Goal: Information Seeking & Learning: Check status

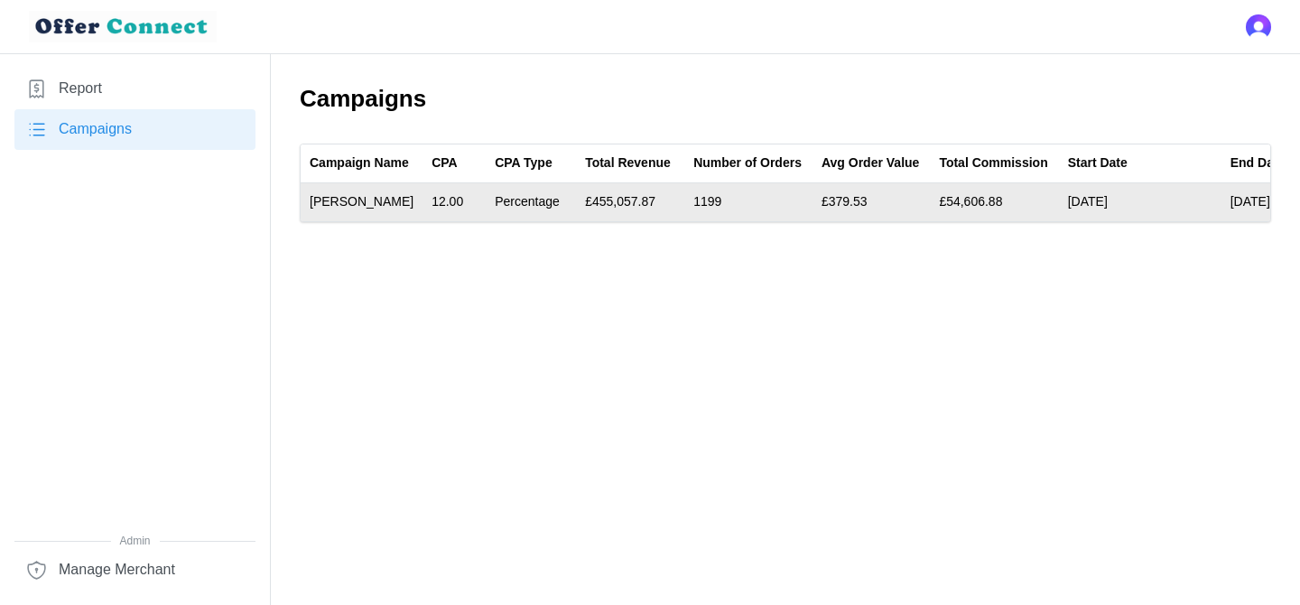
click at [443, 214] on td "12.00" at bounding box center [453, 202] width 63 height 38
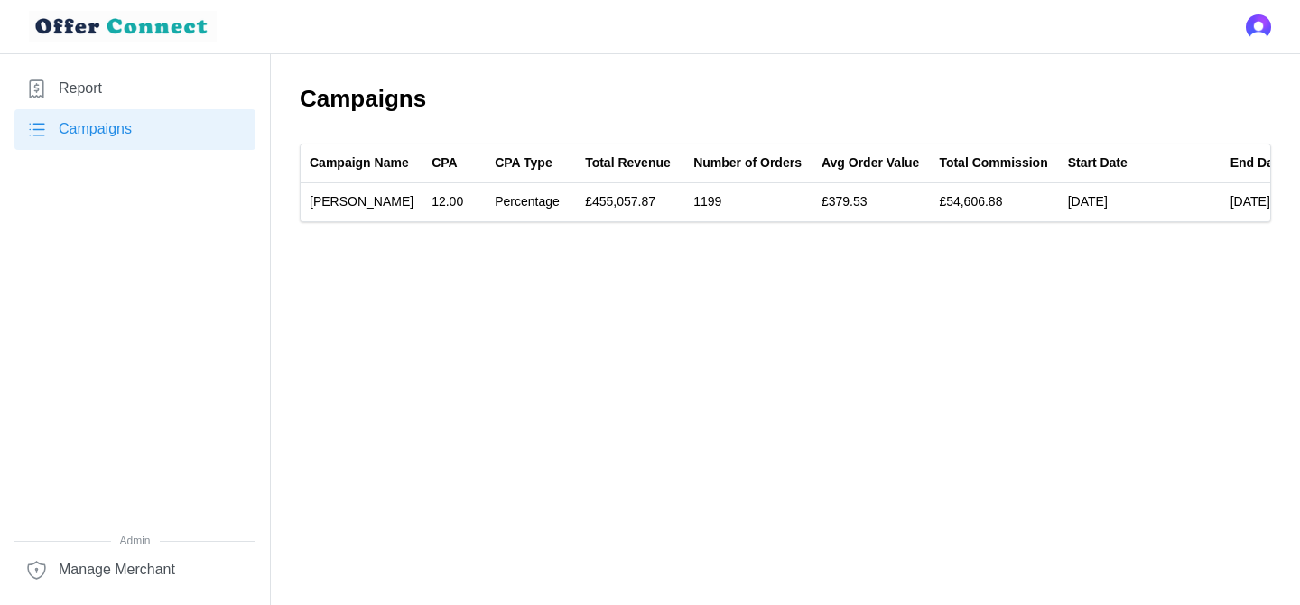
click at [144, 105] on link "Report" at bounding box center [134, 89] width 241 height 41
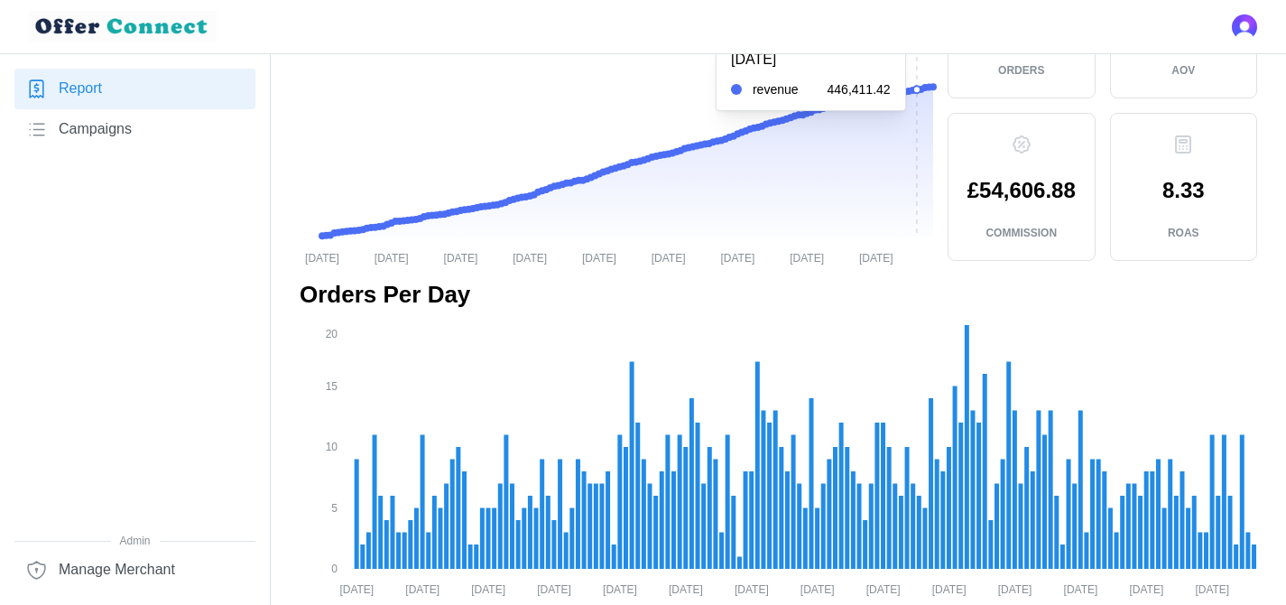
scroll to position [192, 0]
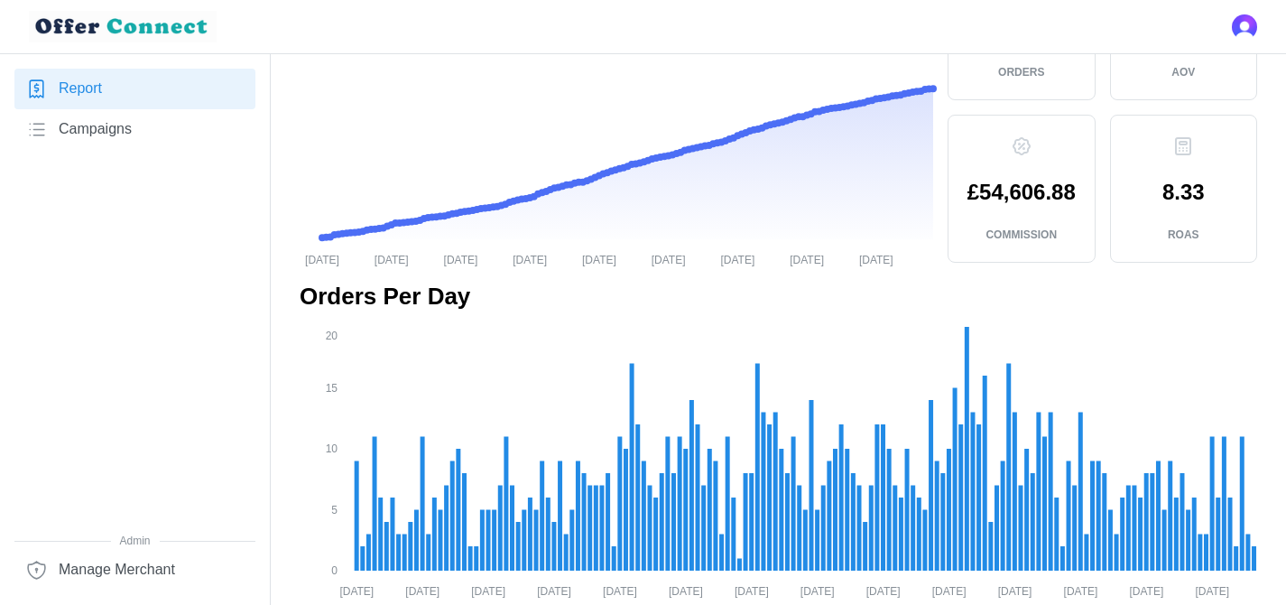
click at [148, 561] on span "Manage Merchant" at bounding box center [117, 570] width 116 height 23
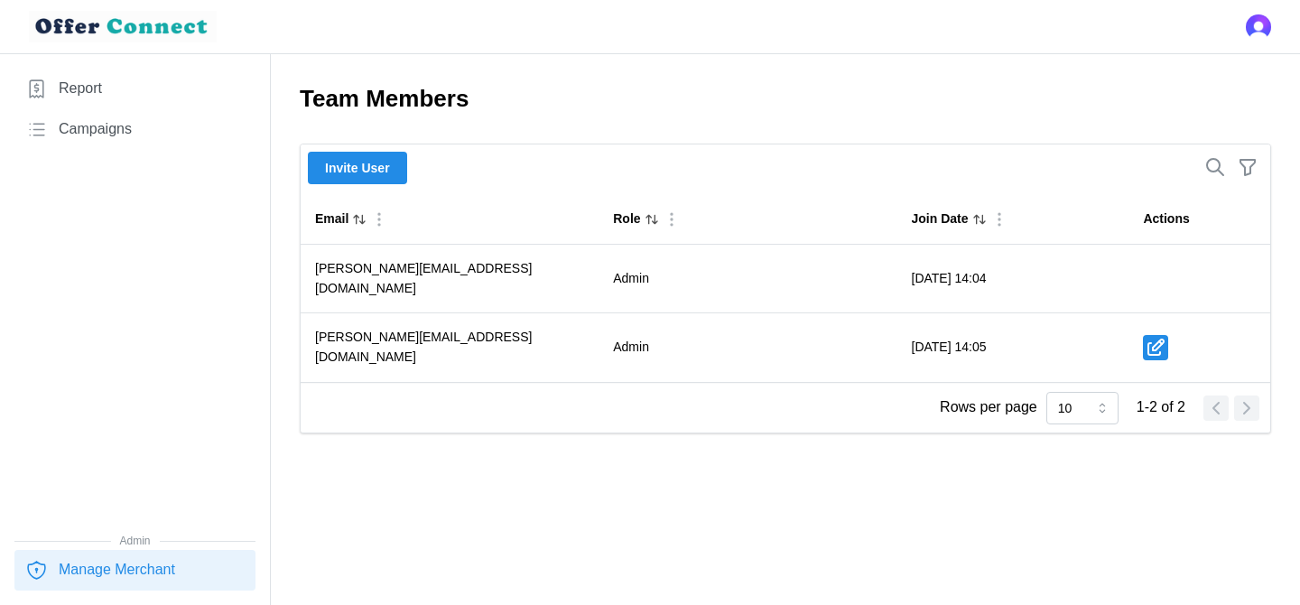
click at [73, 96] on span "Report" at bounding box center [80, 89] width 43 height 23
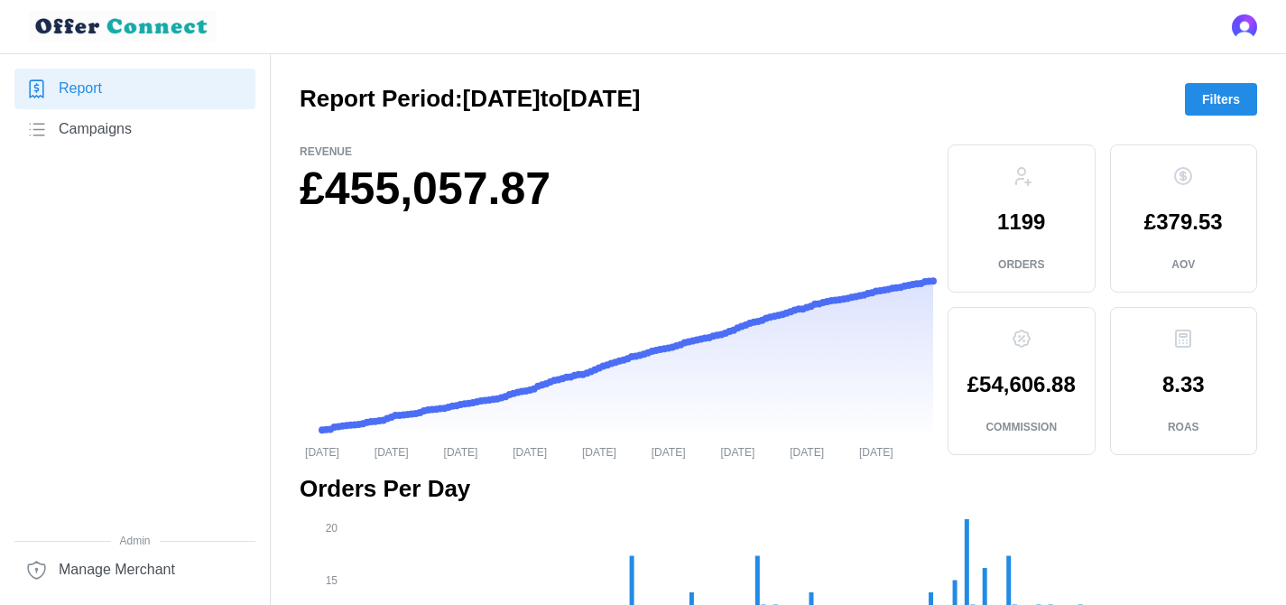
click at [1233, 93] on span "Filters" at bounding box center [1221, 99] width 38 height 31
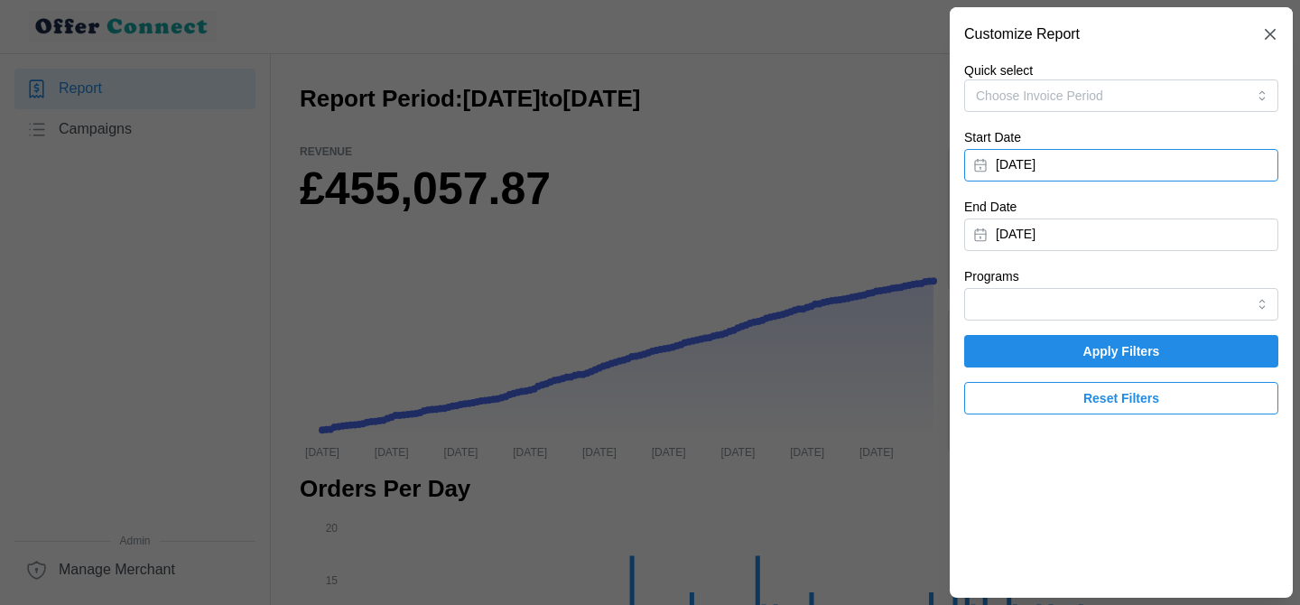
click at [1063, 171] on button "[DATE]" at bounding box center [1121, 165] width 314 height 32
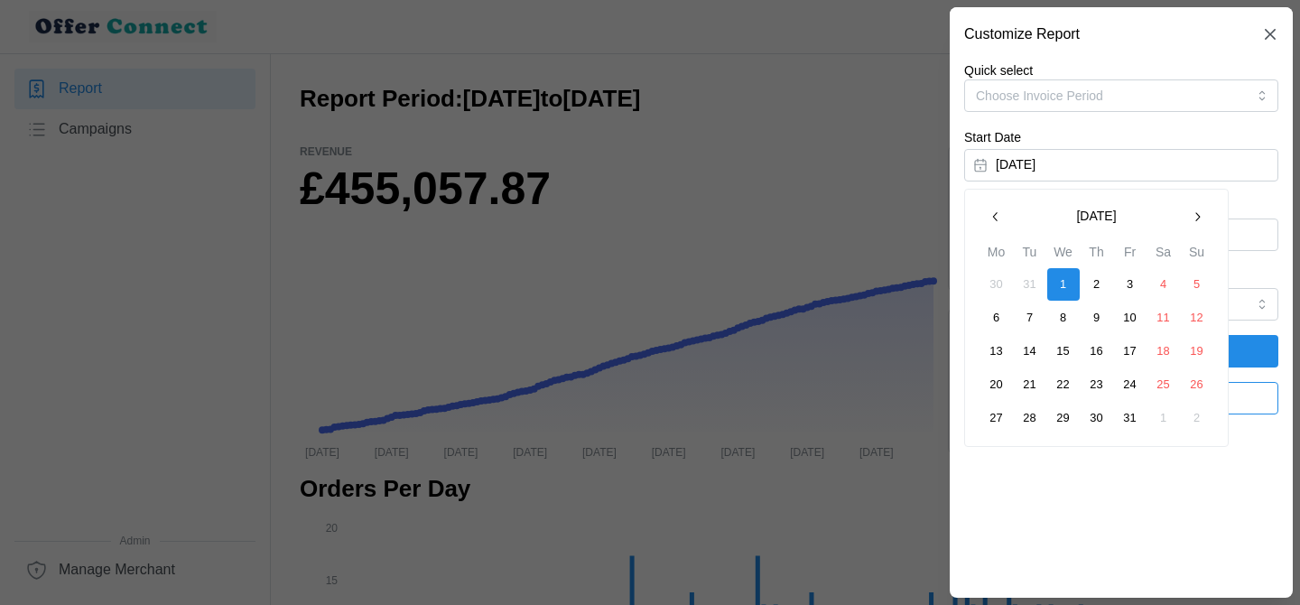
click at [1191, 217] on icon "button" at bounding box center [1197, 216] width 14 height 14
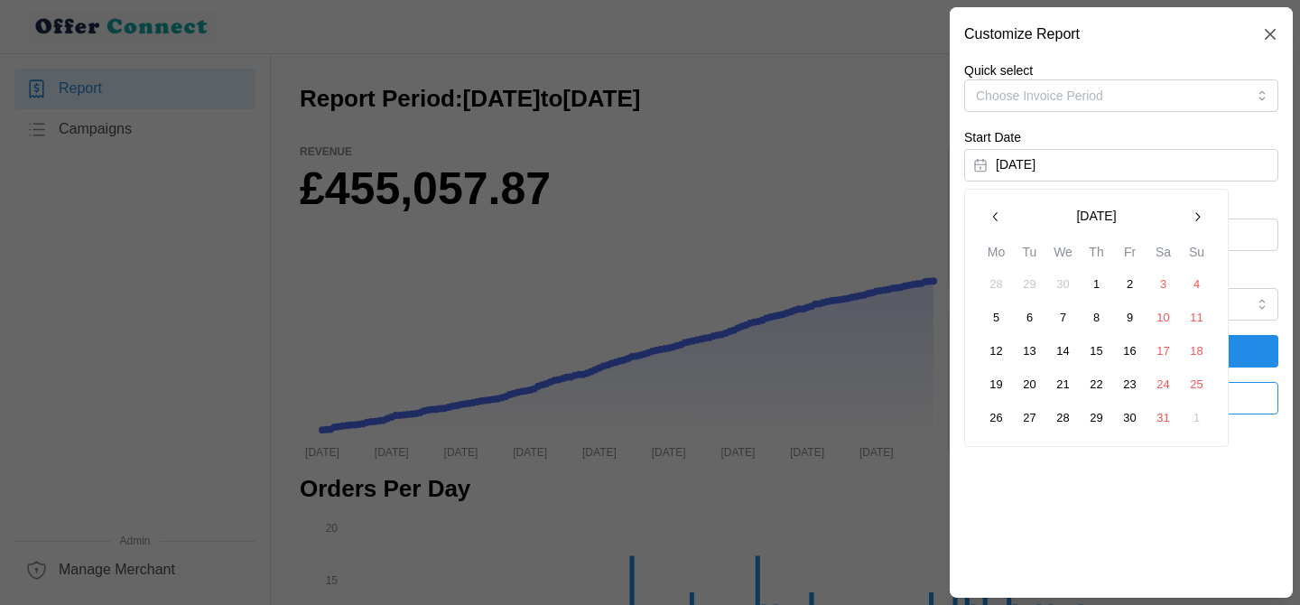
click at [1191, 217] on icon "button" at bounding box center [1197, 216] width 14 height 14
click at [1207, 218] on button "button" at bounding box center [1197, 216] width 32 height 32
click at [1068, 282] on button "1" at bounding box center [1063, 284] width 32 height 32
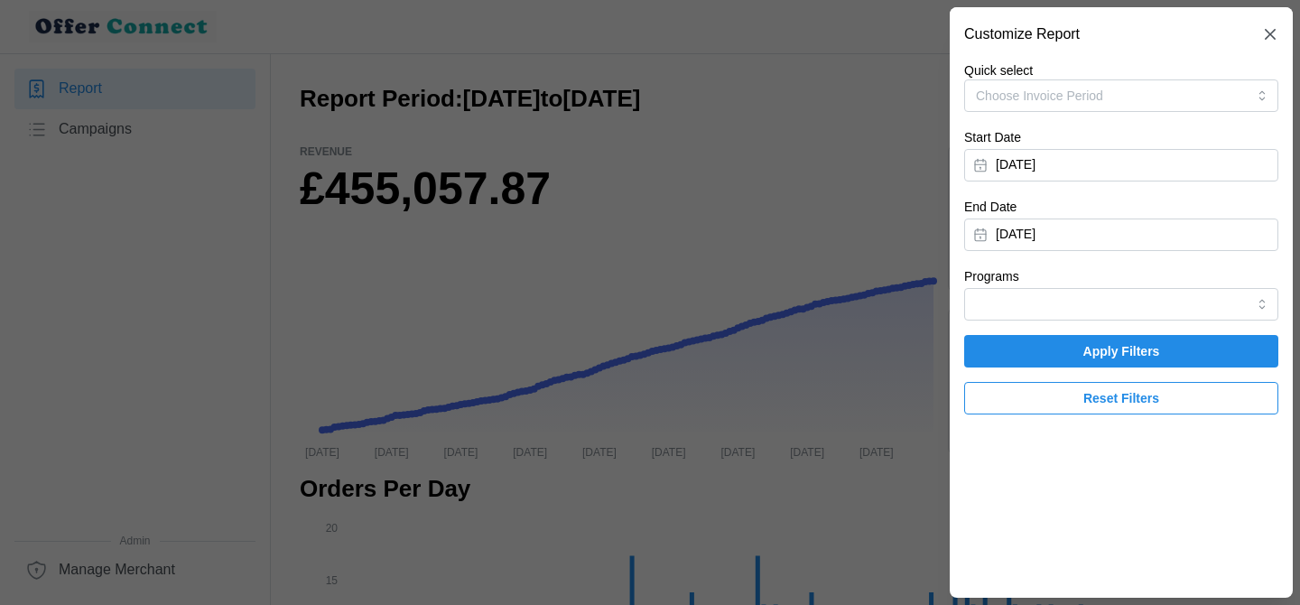
click at [1067, 356] on span "Apply Filters" at bounding box center [1121, 351] width 280 height 31
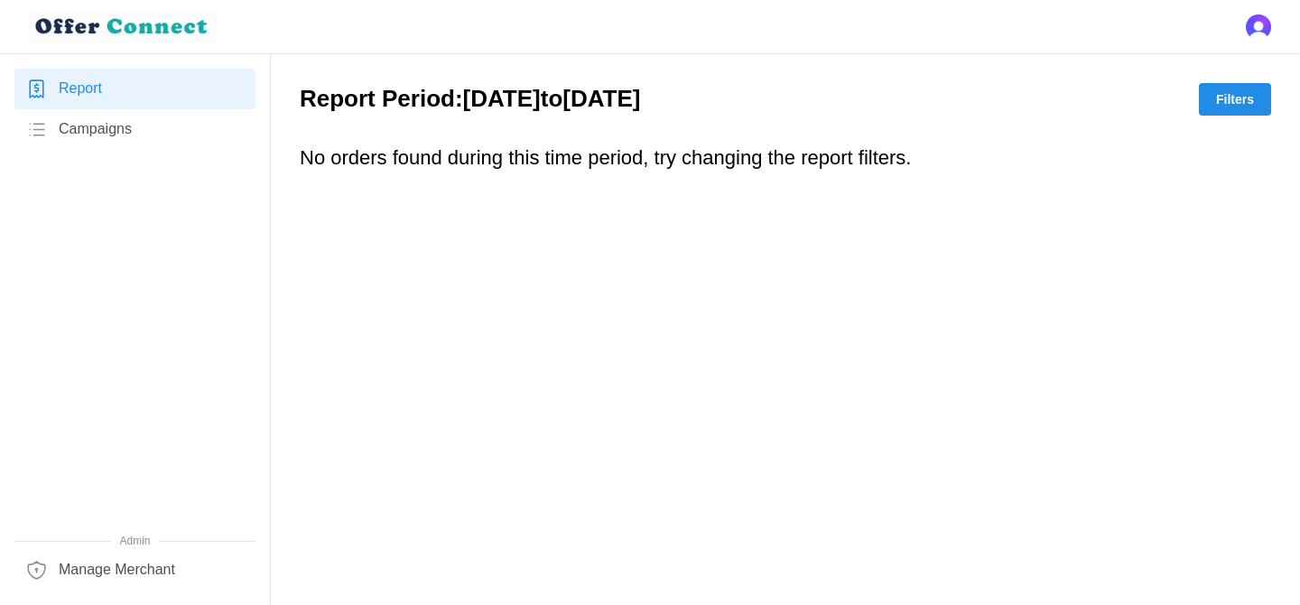
click at [1243, 100] on span "Filters" at bounding box center [1235, 99] width 38 height 31
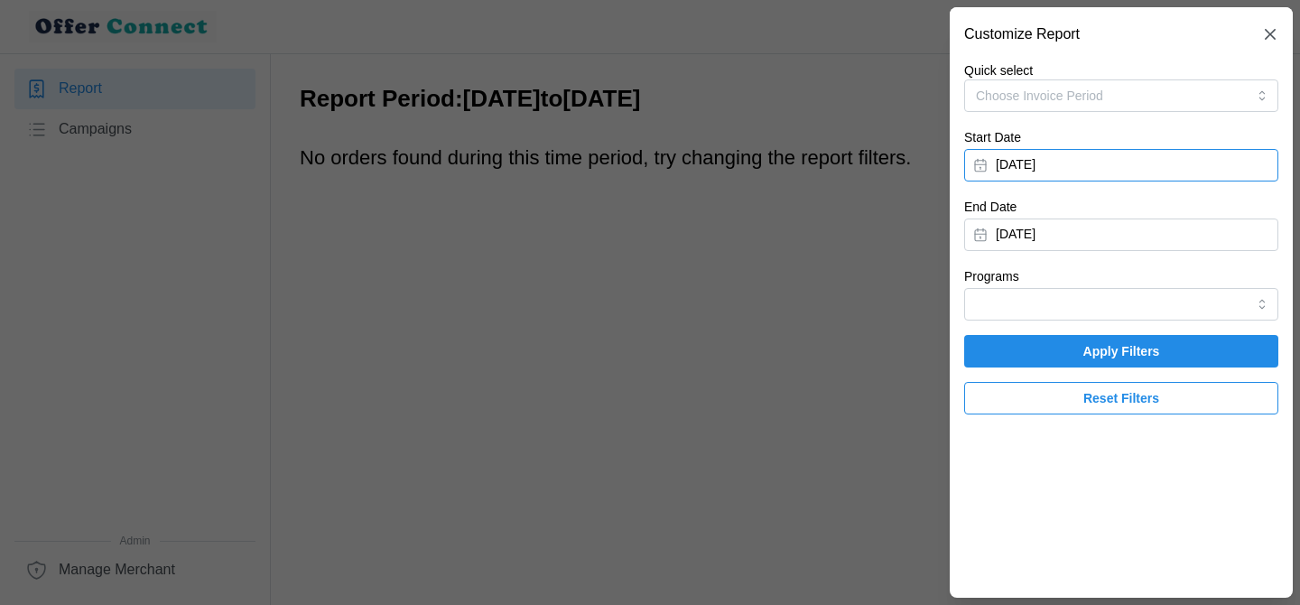
click at [1144, 159] on button "[DATE]" at bounding box center [1121, 165] width 314 height 32
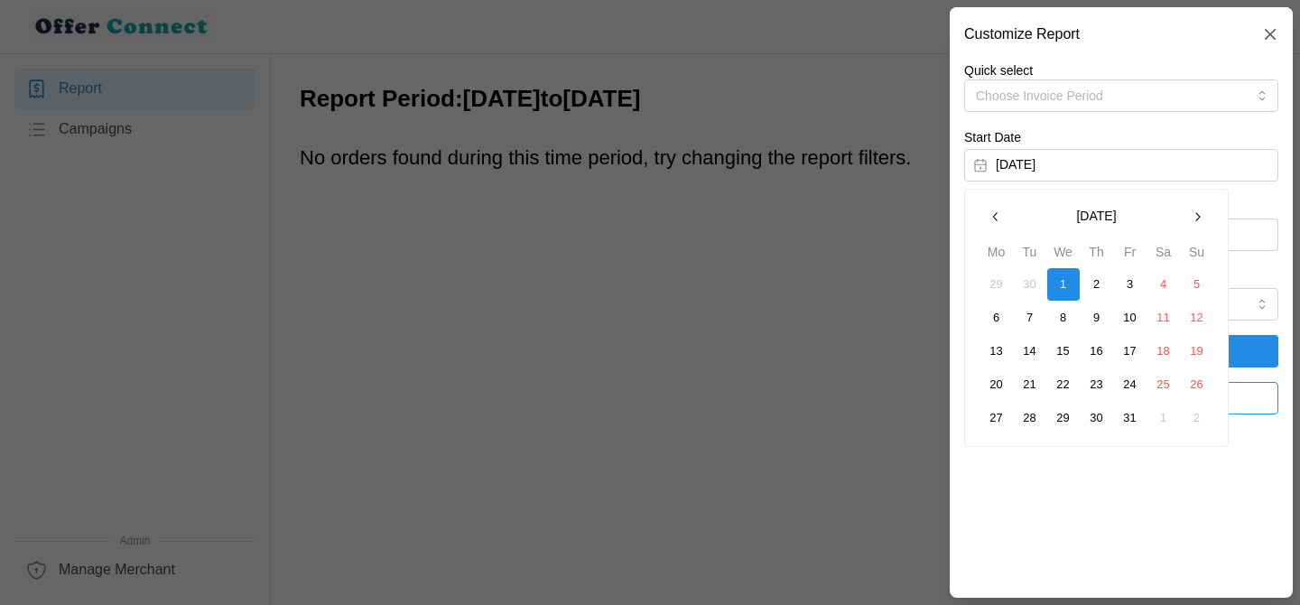
click at [1005, 214] on button "button" at bounding box center [995, 216] width 32 height 32
click at [988, 280] on button "1" at bounding box center [996, 284] width 32 height 32
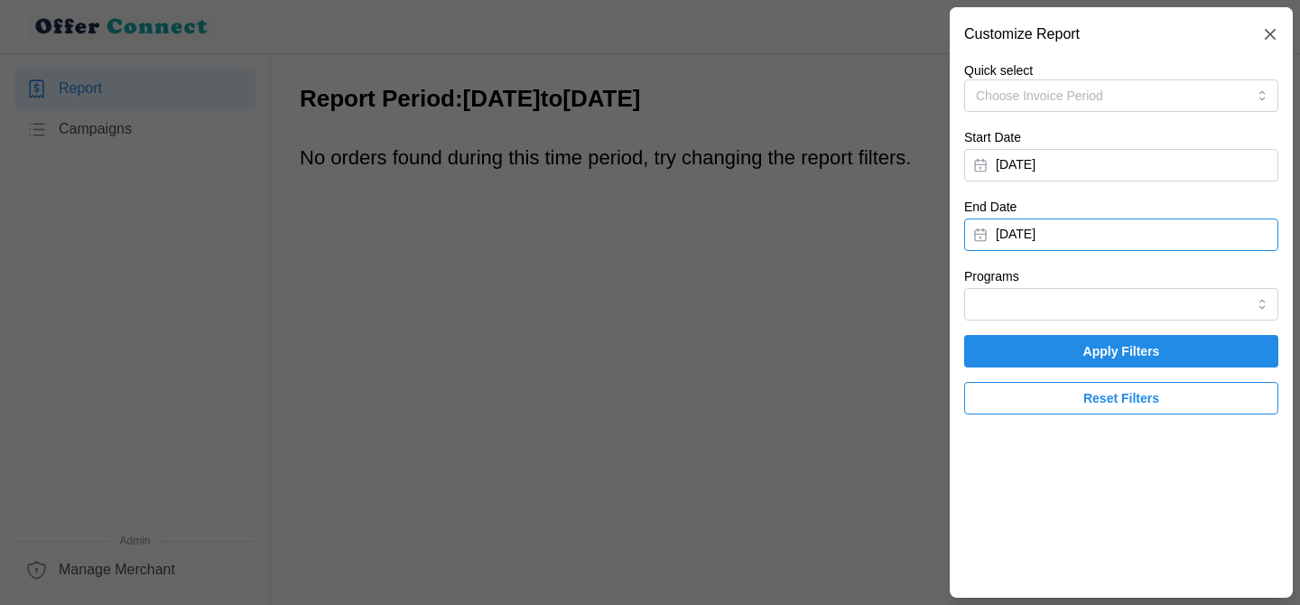
click at [1060, 232] on button "[DATE]" at bounding box center [1121, 234] width 314 height 32
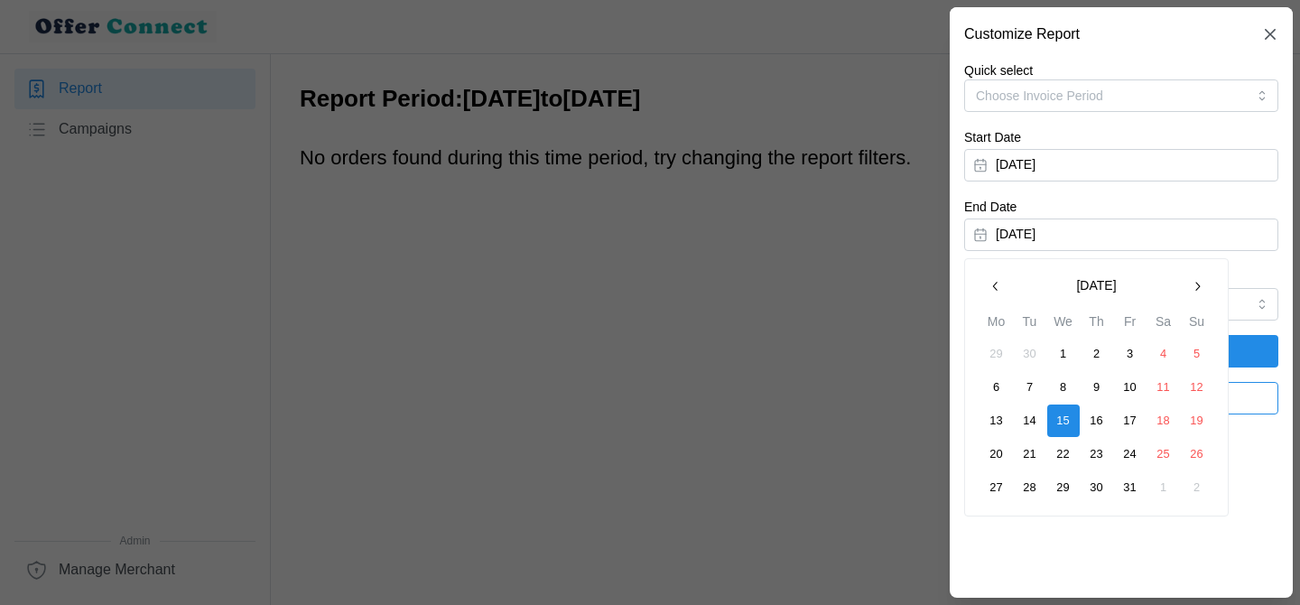
click at [1000, 287] on icon "button" at bounding box center [995, 286] width 14 height 14
click at [990, 290] on icon "button" at bounding box center [995, 286] width 14 height 14
click at [1203, 291] on icon "button" at bounding box center [1197, 286] width 14 height 14
click at [1193, 283] on icon "button" at bounding box center [1197, 286] width 14 height 14
click at [1129, 486] on button "31" at bounding box center [1130, 487] width 32 height 32
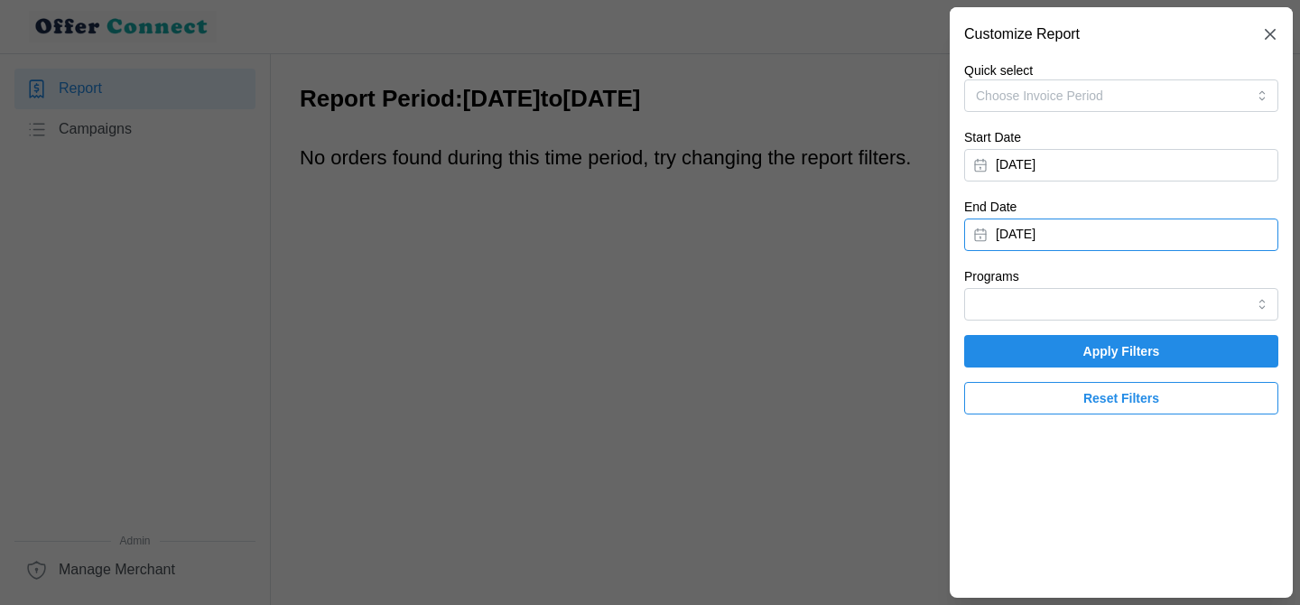
click at [1089, 238] on button "[DATE]" at bounding box center [1121, 234] width 314 height 32
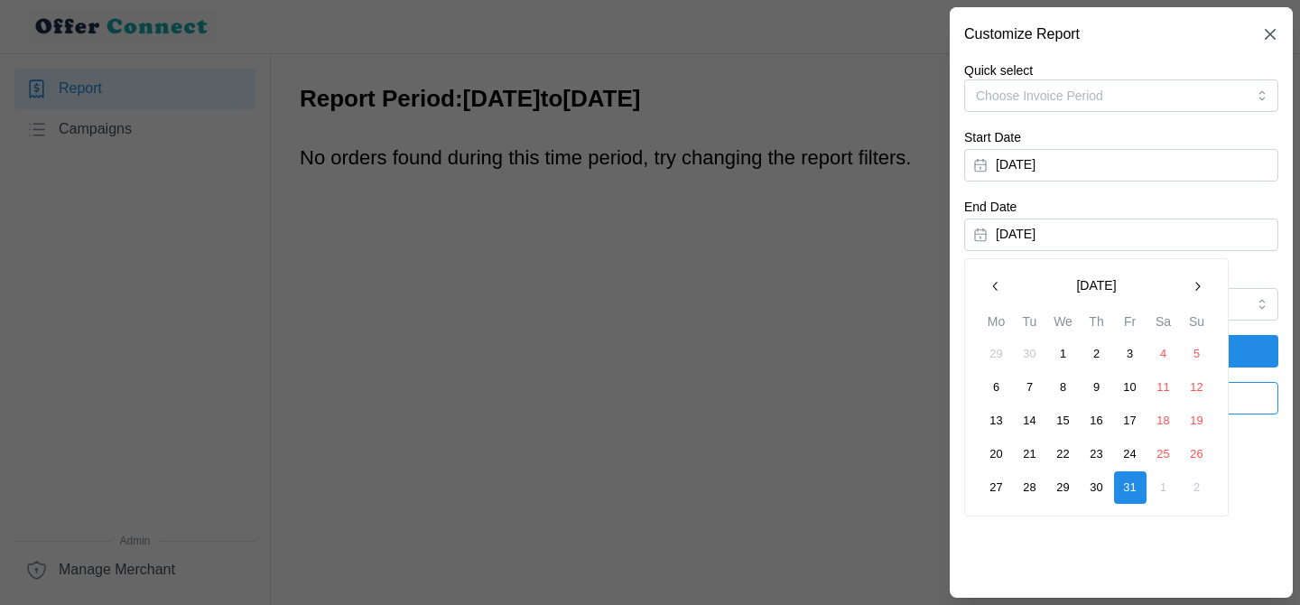
click at [994, 292] on icon "button" at bounding box center [995, 286] width 14 height 14
click at [1035, 489] on button "30" at bounding box center [1030, 487] width 32 height 32
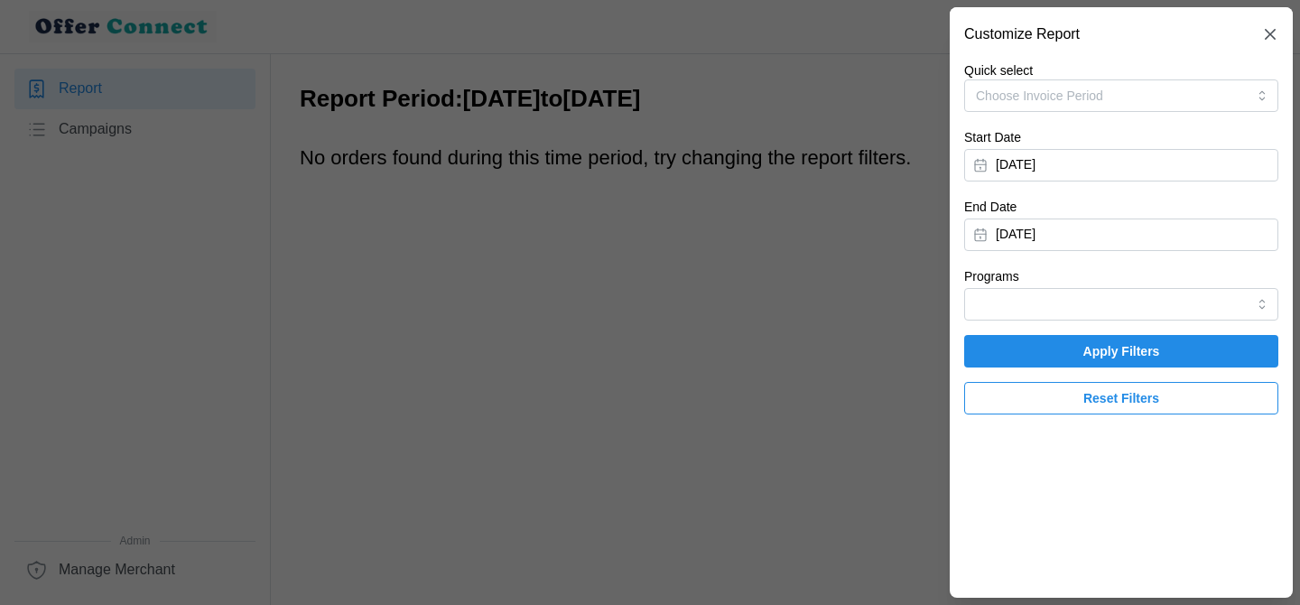
click at [1209, 347] on span "Apply Filters" at bounding box center [1121, 351] width 280 height 31
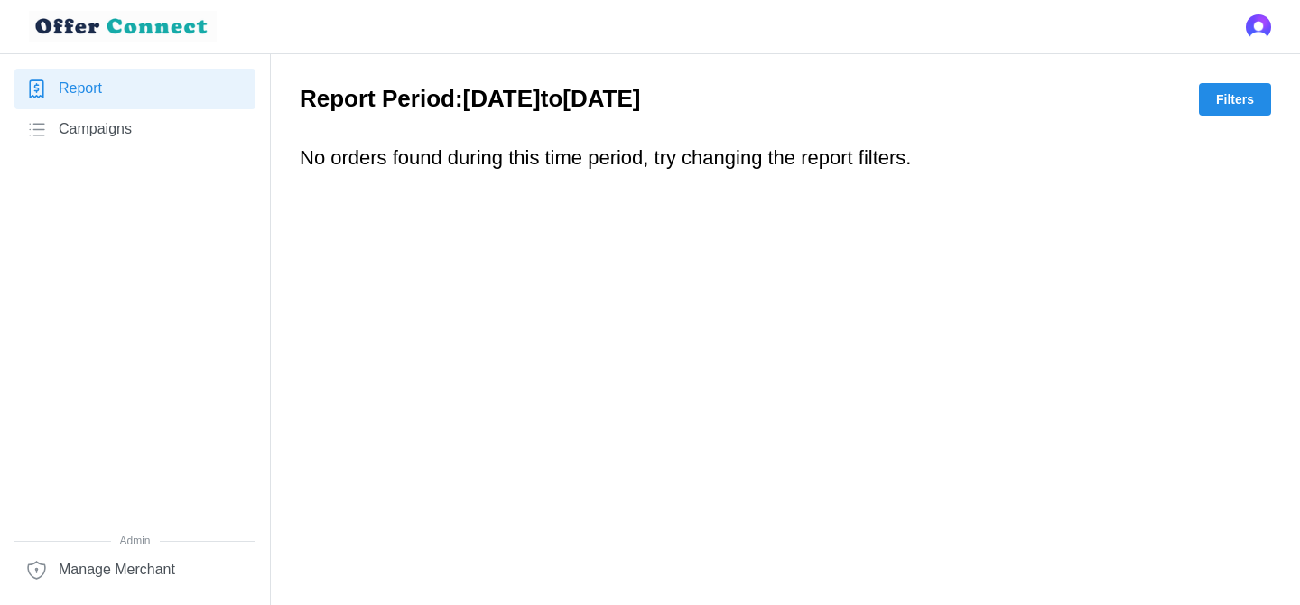
click at [1220, 90] on span "Filters" at bounding box center [1235, 99] width 38 height 31
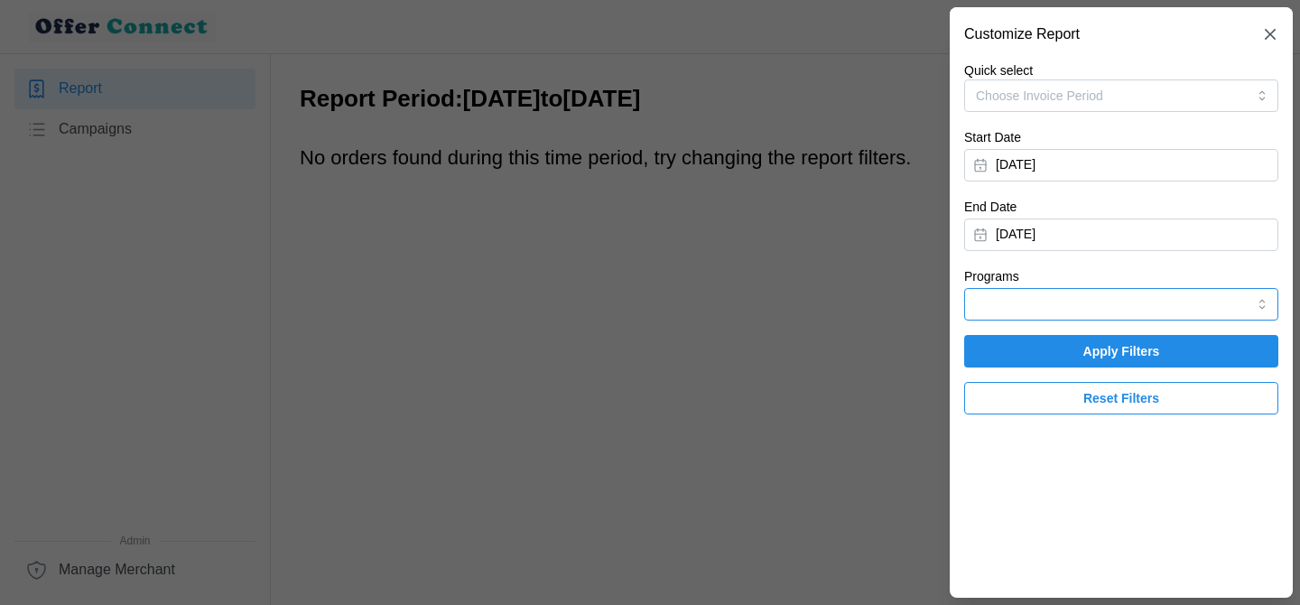
click at [1075, 291] on input "Programs" at bounding box center [1121, 304] width 314 height 32
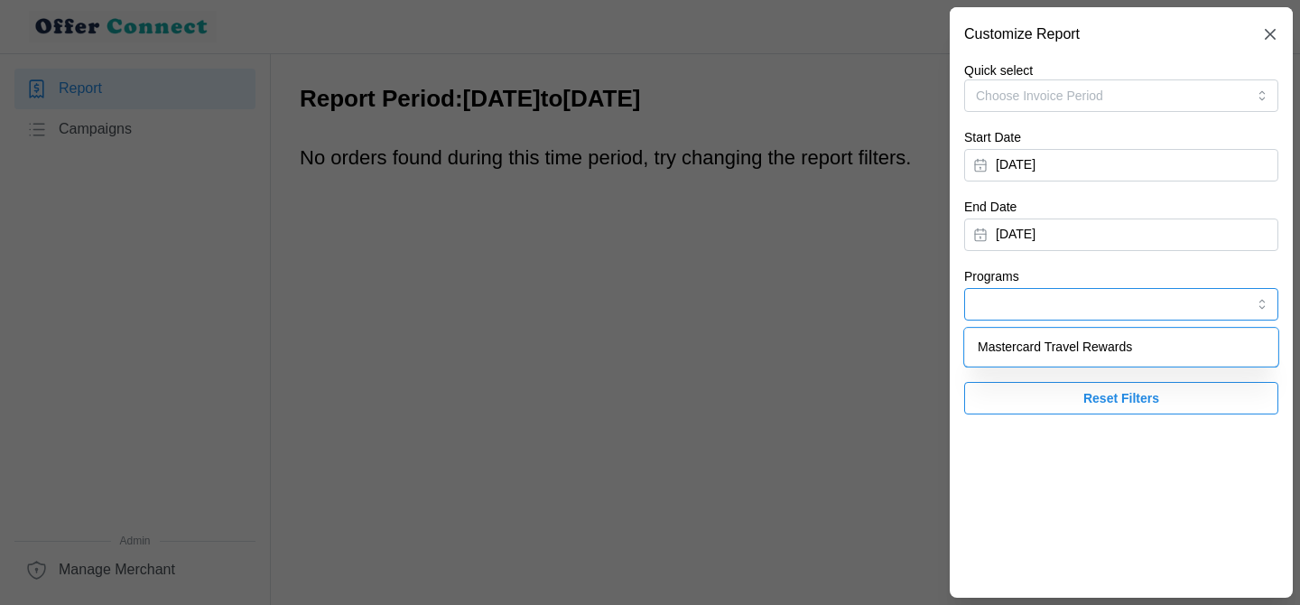
click at [1045, 342] on span "Mastercard Travel Rewards" at bounding box center [1054, 348] width 154 height 20
type input "Mastercard Travel Rewards"
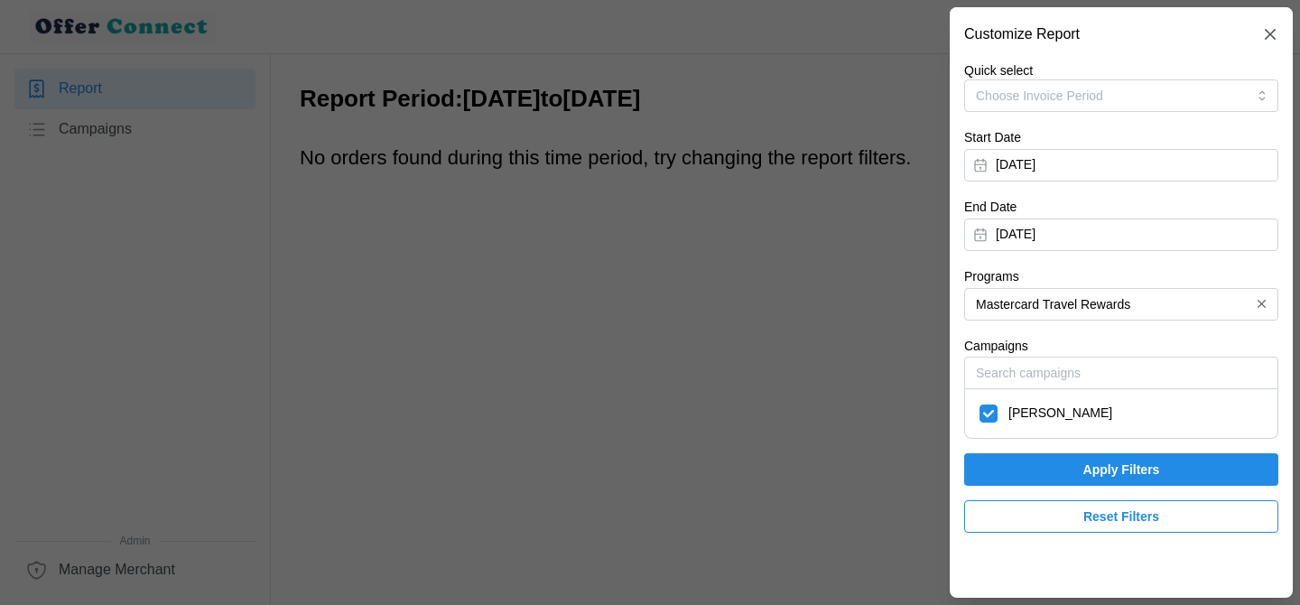
click at [1054, 461] on span "Apply Filters" at bounding box center [1121, 469] width 280 height 31
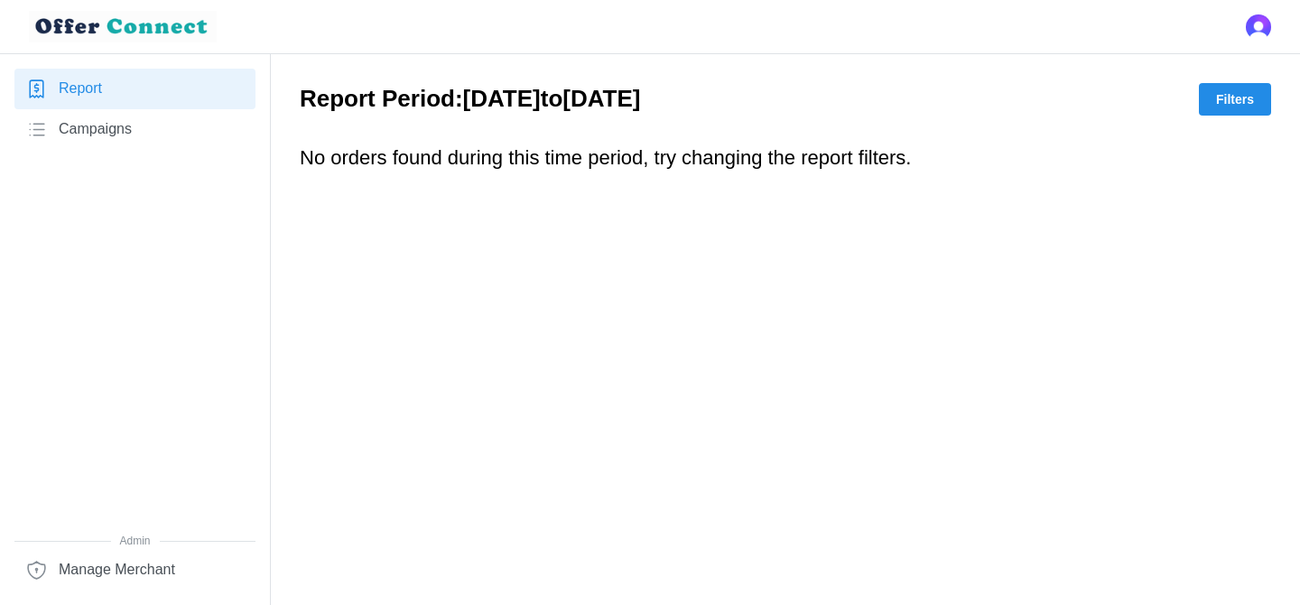
click at [1245, 107] on span "Filters" at bounding box center [1235, 99] width 38 height 31
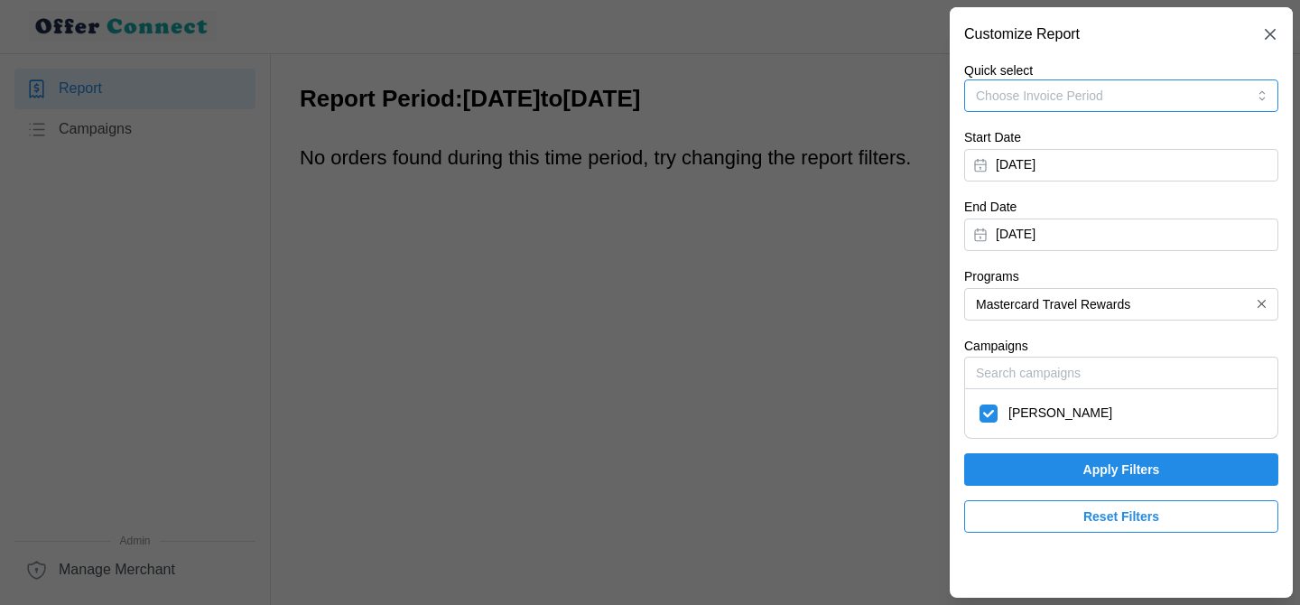
click at [1083, 97] on span "Choose Invoice Period" at bounding box center [1039, 95] width 127 height 14
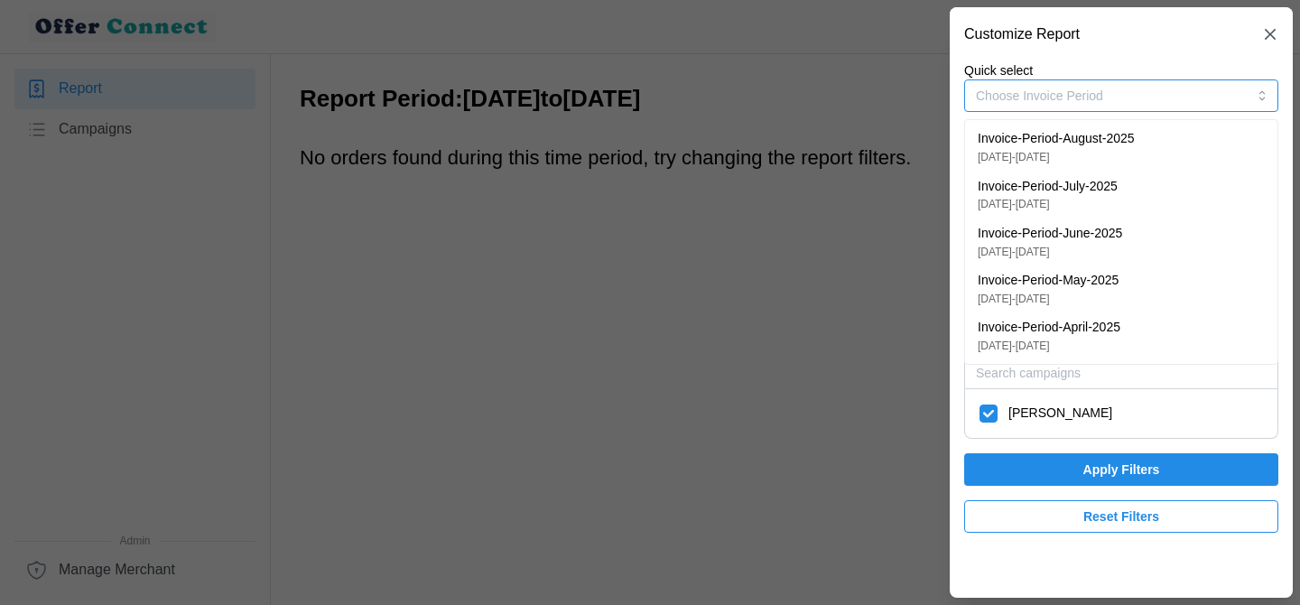
click at [1063, 140] on p "Invoice-Period-August-2025" at bounding box center [1055, 139] width 157 height 20
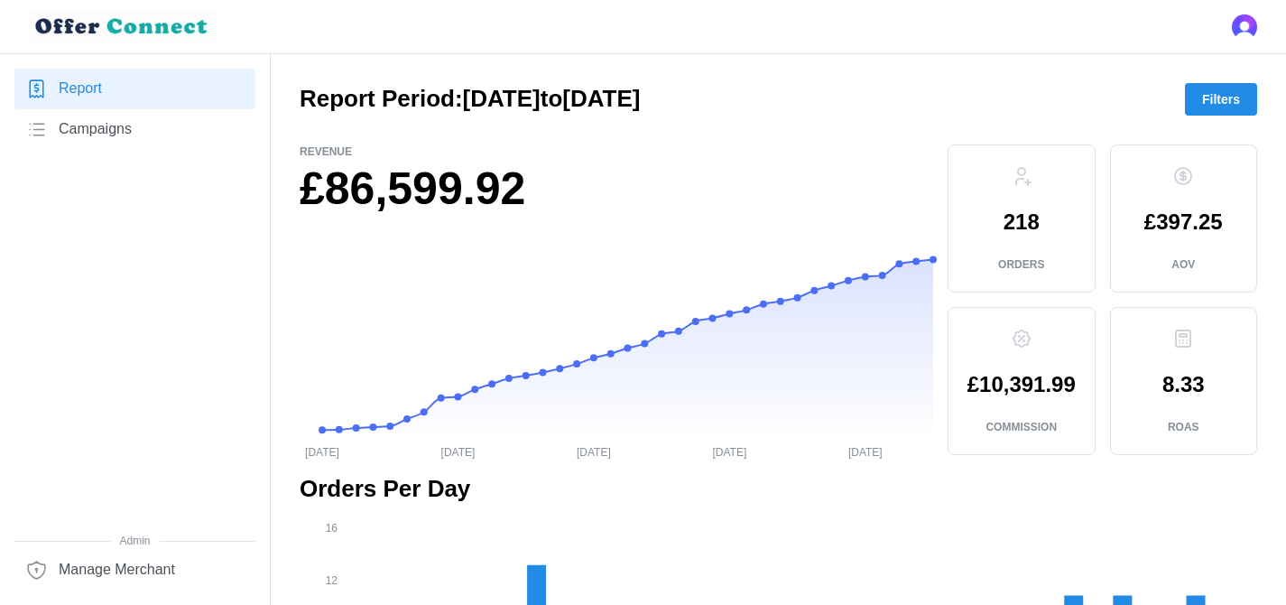
click at [96, 138] on span "Campaigns" at bounding box center [95, 129] width 73 height 23
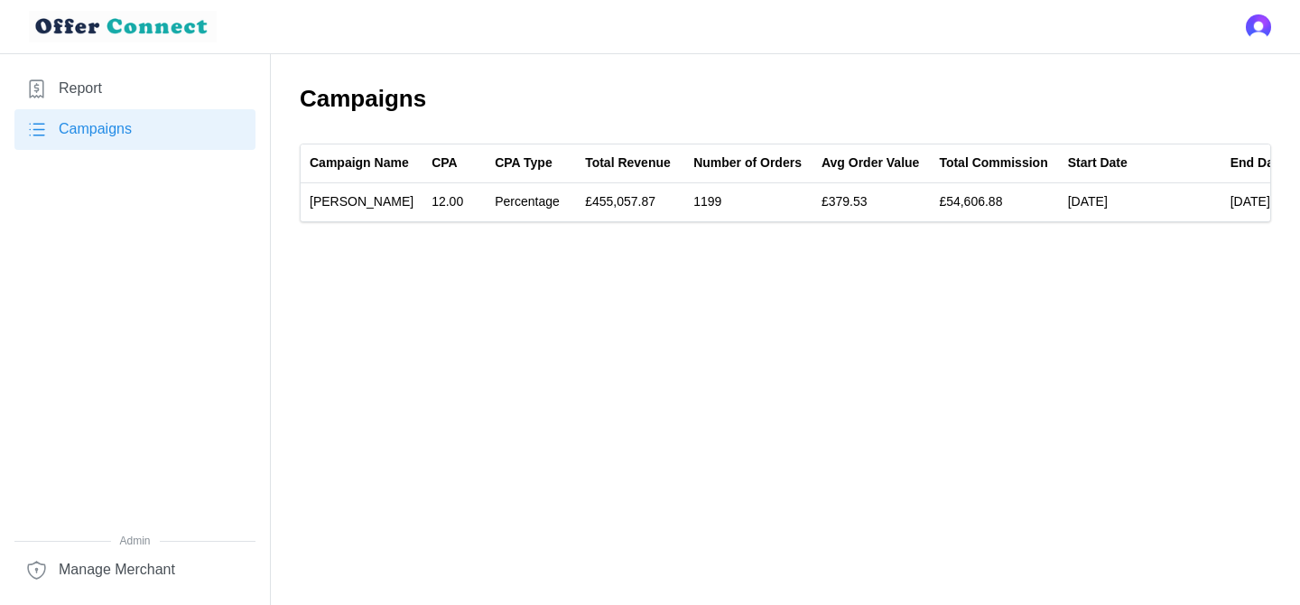
click at [129, 95] on link "Report" at bounding box center [134, 89] width 241 height 41
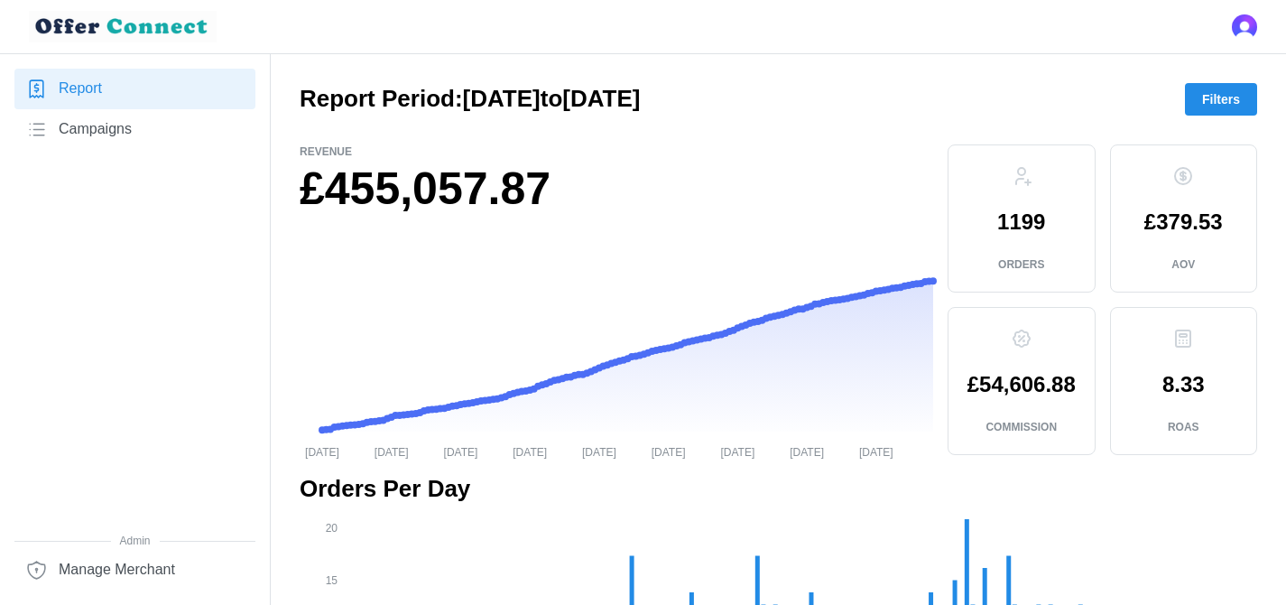
click at [1234, 97] on span "Filters" at bounding box center [1221, 99] width 38 height 31
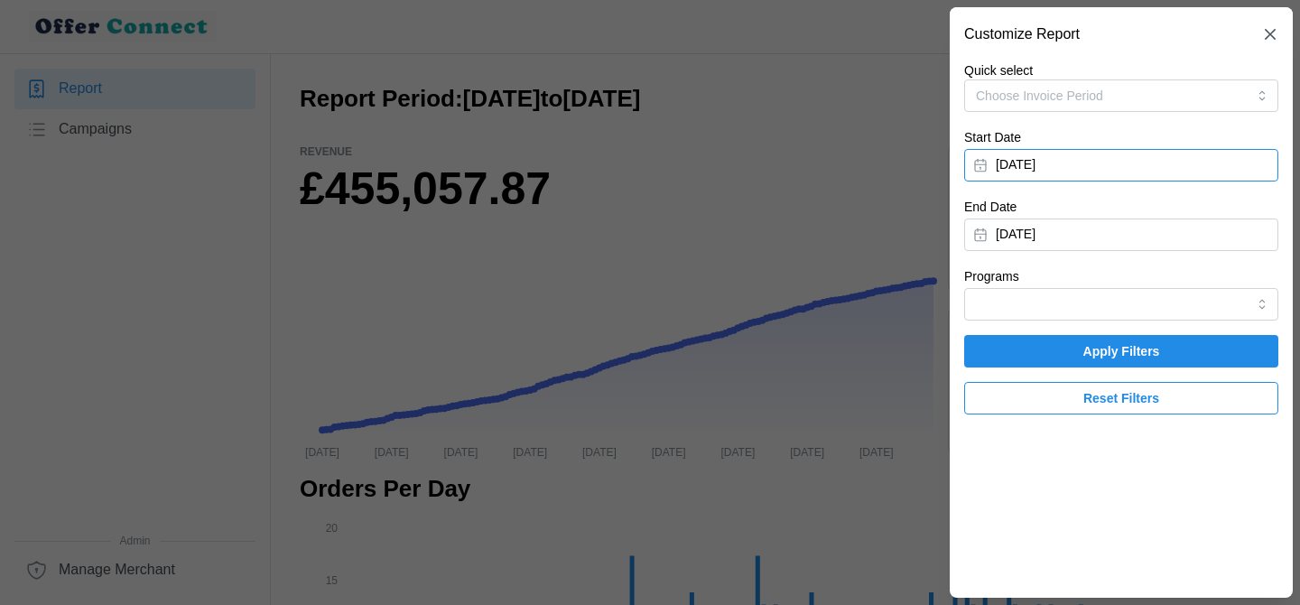
click at [1052, 181] on button "[DATE]" at bounding box center [1121, 165] width 314 height 32
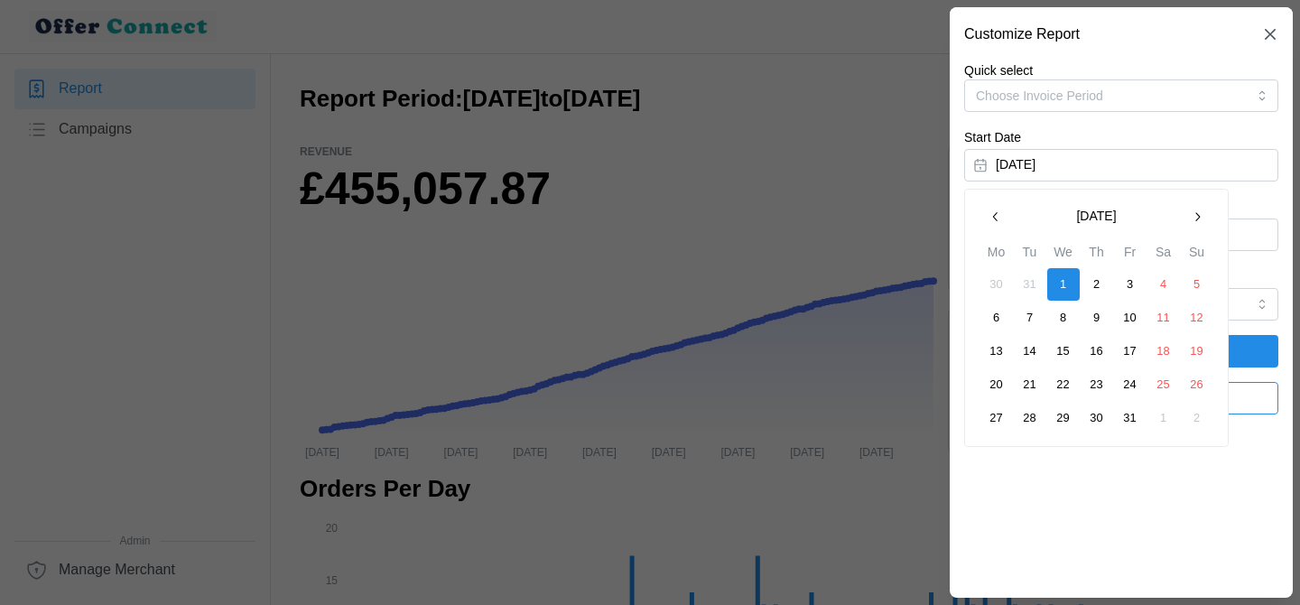
click at [1197, 222] on icon "button" at bounding box center [1197, 216] width 14 height 14
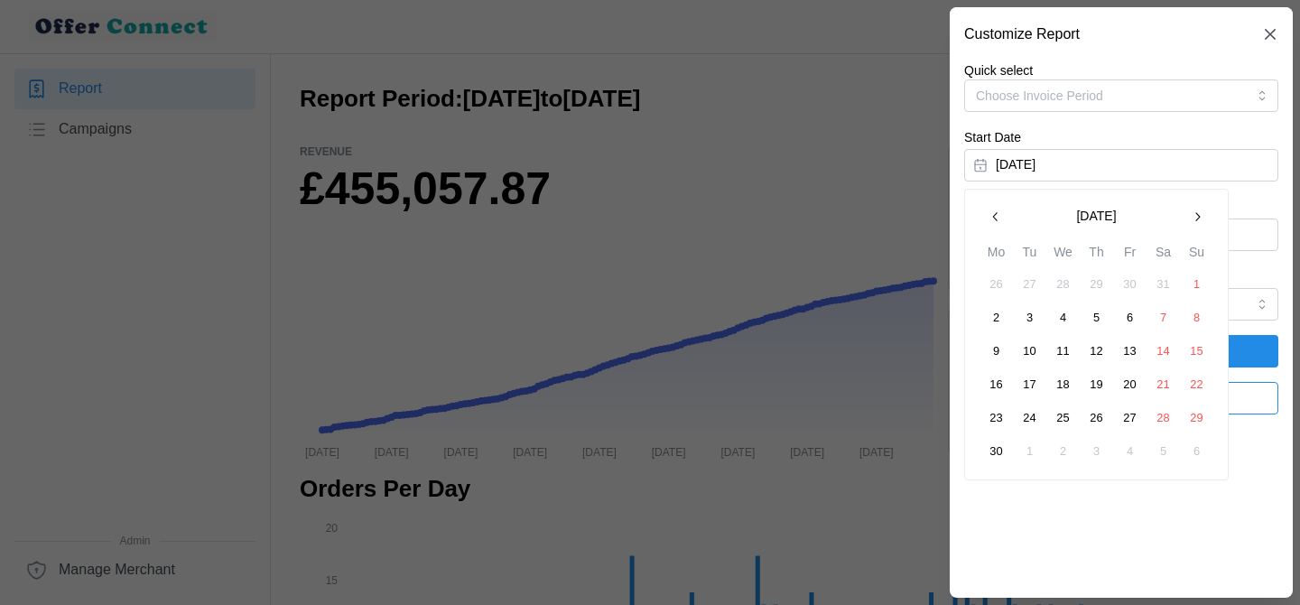
click at [1197, 222] on icon "button" at bounding box center [1197, 216] width 14 height 14
click at [1005, 283] on button "1" at bounding box center [996, 284] width 32 height 32
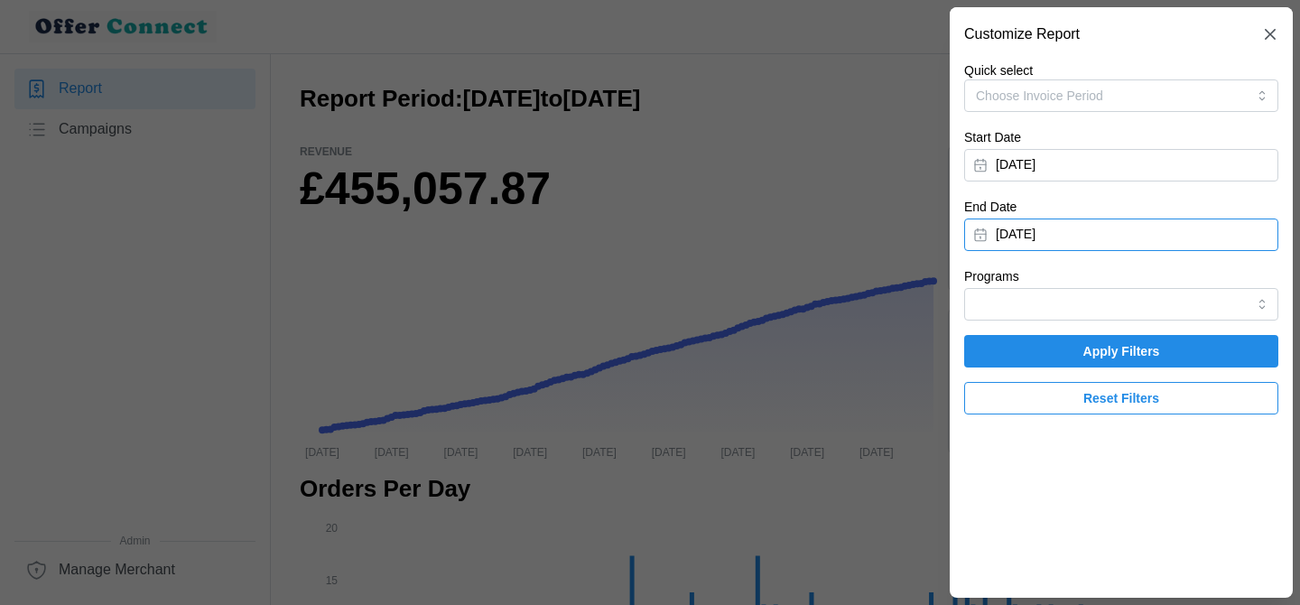
click at [1100, 230] on button "[DATE]" at bounding box center [1121, 234] width 314 height 32
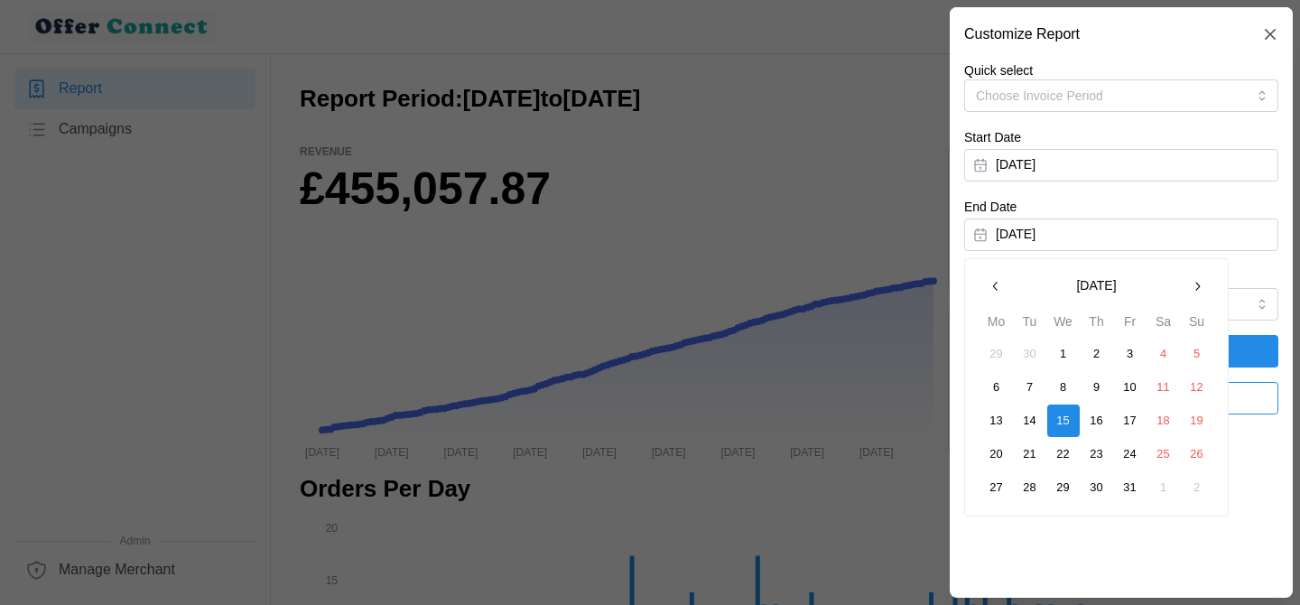
click at [998, 291] on icon "button" at bounding box center [995, 286] width 14 height 14
click at [1026, 478] on button "30" at bounding box center [1030, 487] width 32 height 32
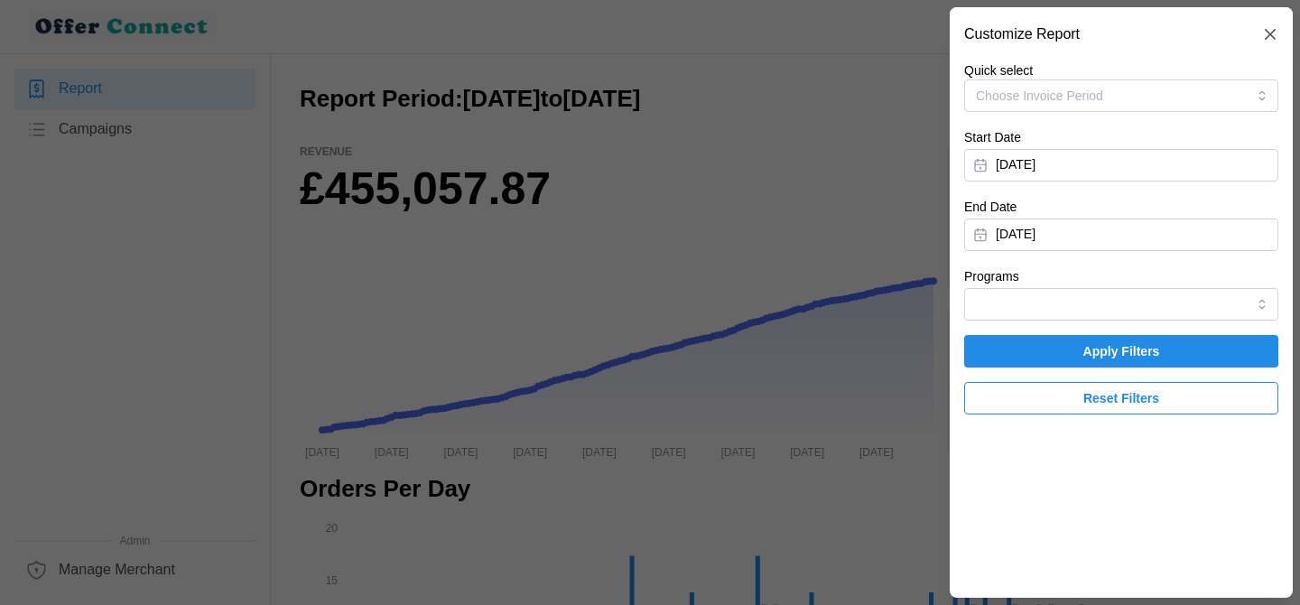
drag, startPoint x: 1200, startPoint y: 369, endPoint x: 1186, endPoint y: 293, distance: 77.0
click at [1188, 293] on div "Quick select Choose Invoice Period Start Date [DATE] End Date [DATE] Programs A…" at bounding box center [1121, 237] width 314 height 353
click at [1183, 295] on input "Programs" at bounding box center [1121, 304] width 314 height 32
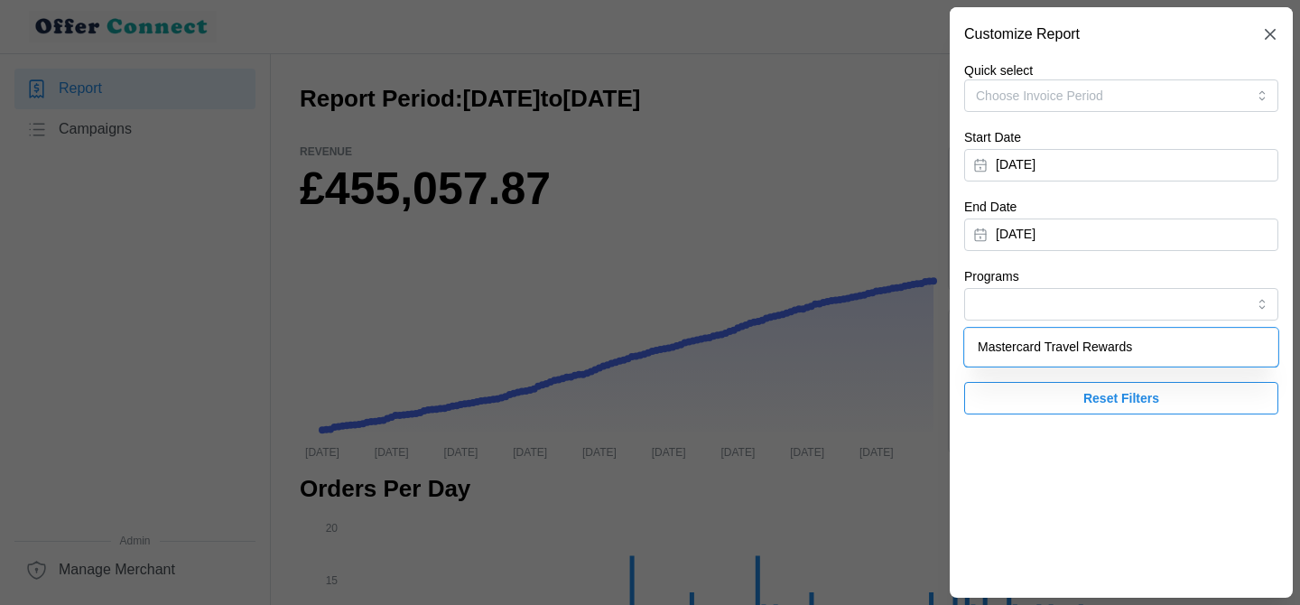
click at [1102, 360] on div "Mastercard Travel Rewards" at bounding box center [1120, 347] width 305 height 31
type input "Mastercard Travel Rewards"
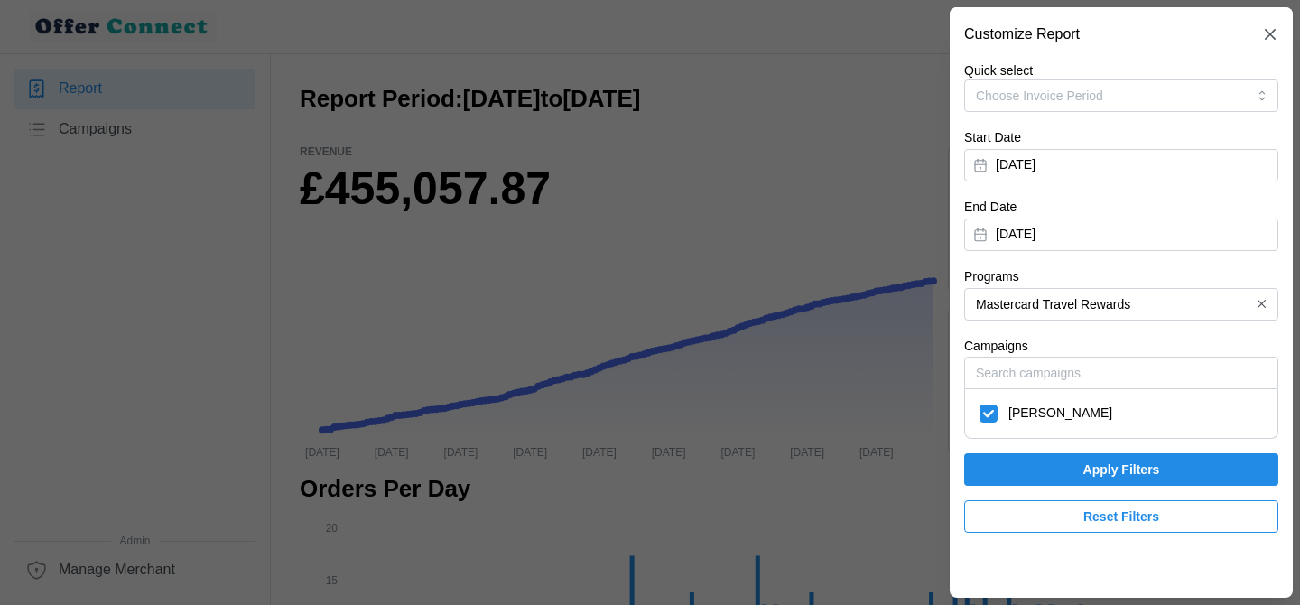
click at [1057, 466] on span "Apply Filters" at bounding box center [1121, 469] width 280 height 31
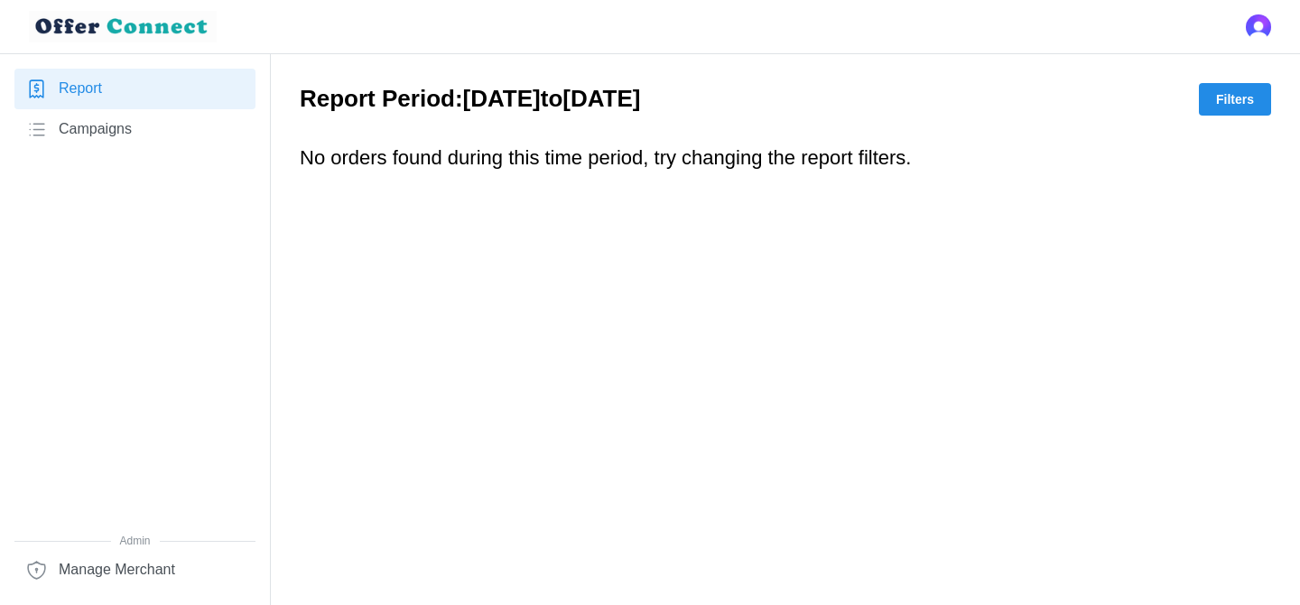
click at [1242, 110] on span "Filters" at bounding box center [1235, 99] width 38 height 31
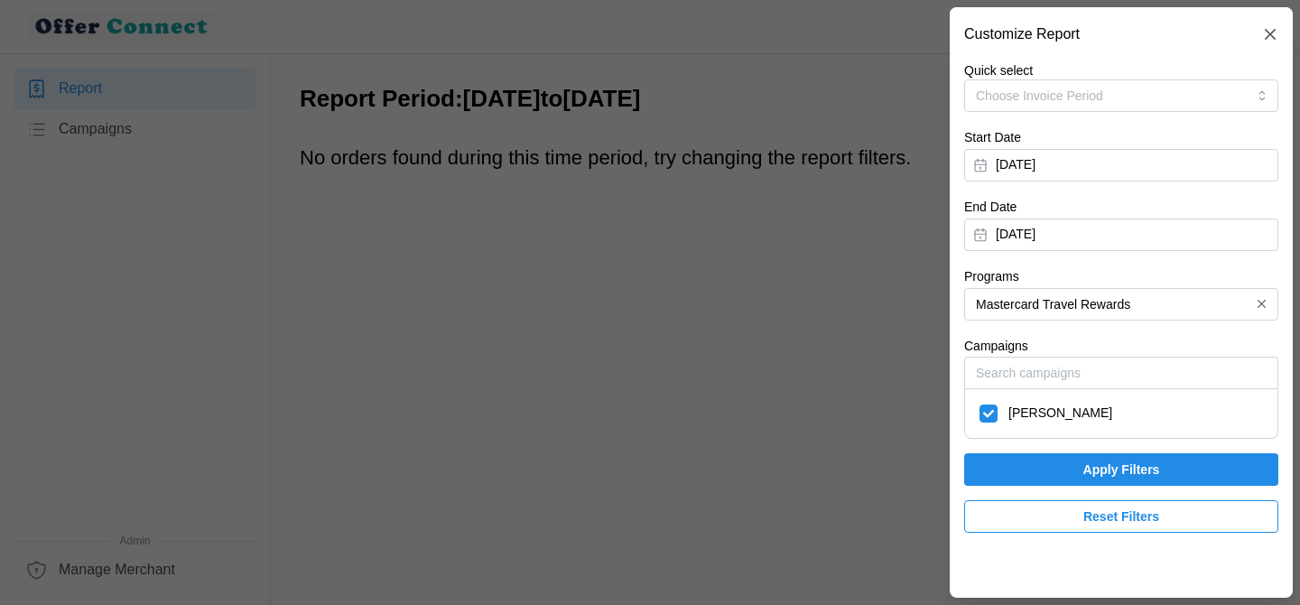
click at [588, 391] on div at bounding box center [650, 302] width 1300 height 605
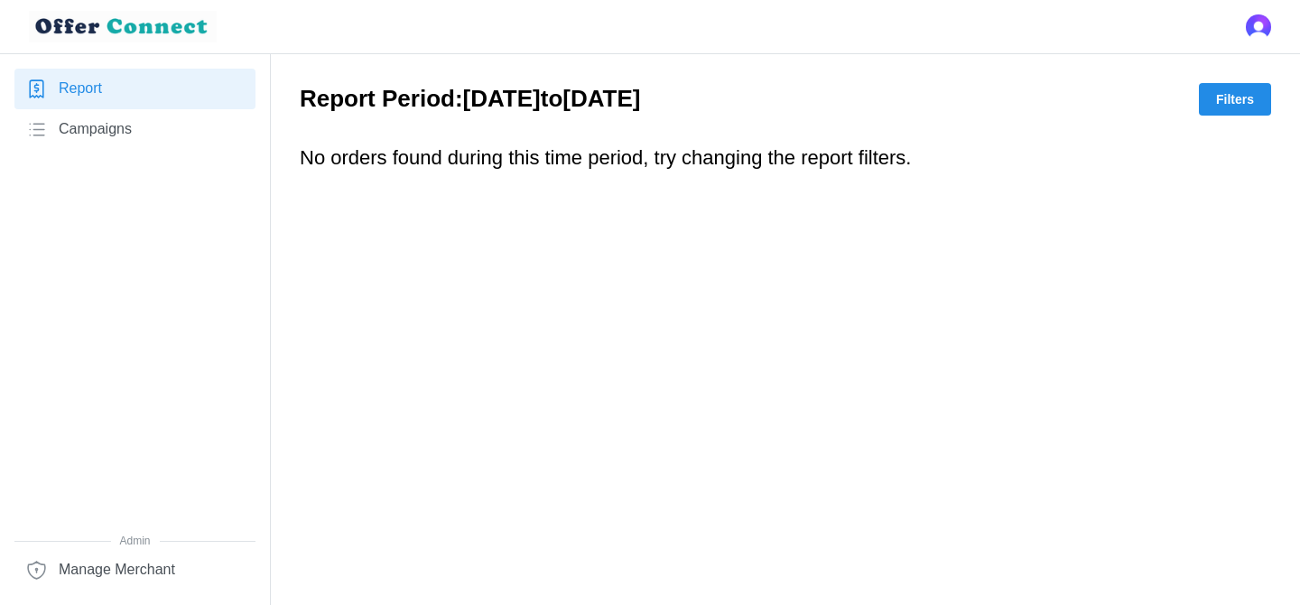
click at [95, 125] on span "Campaigns" at bounding box center [95, 129] width 73 height 23
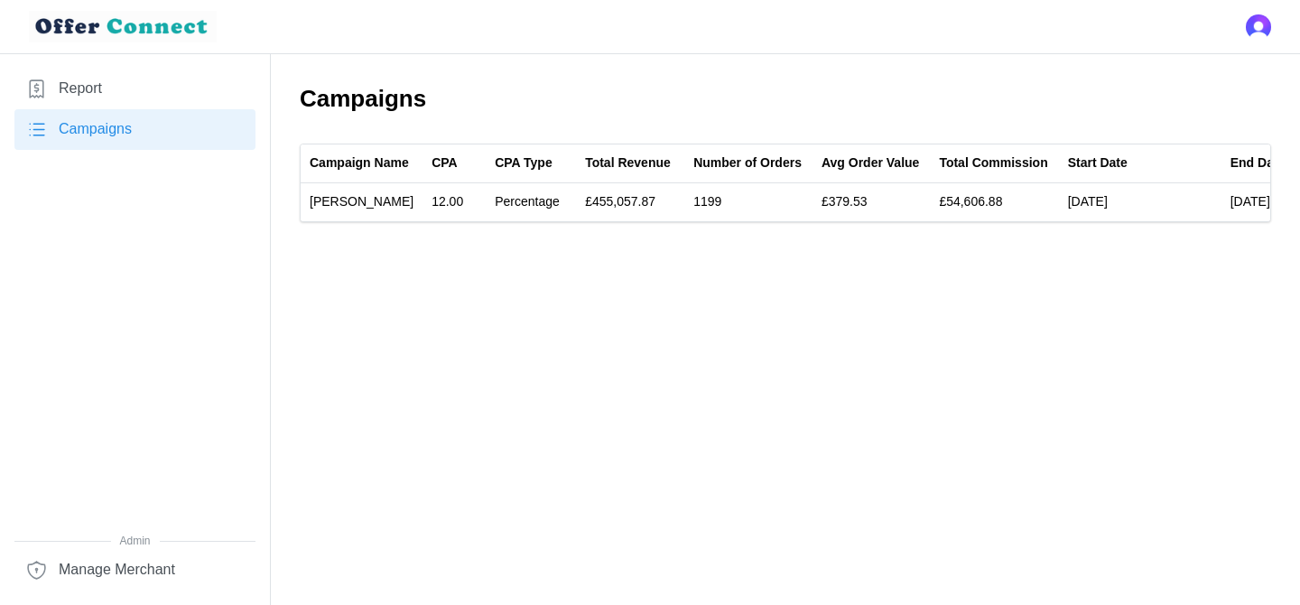
click at [73, 101] on link "Report" at bounding box center [134, 89] width 241 height 41
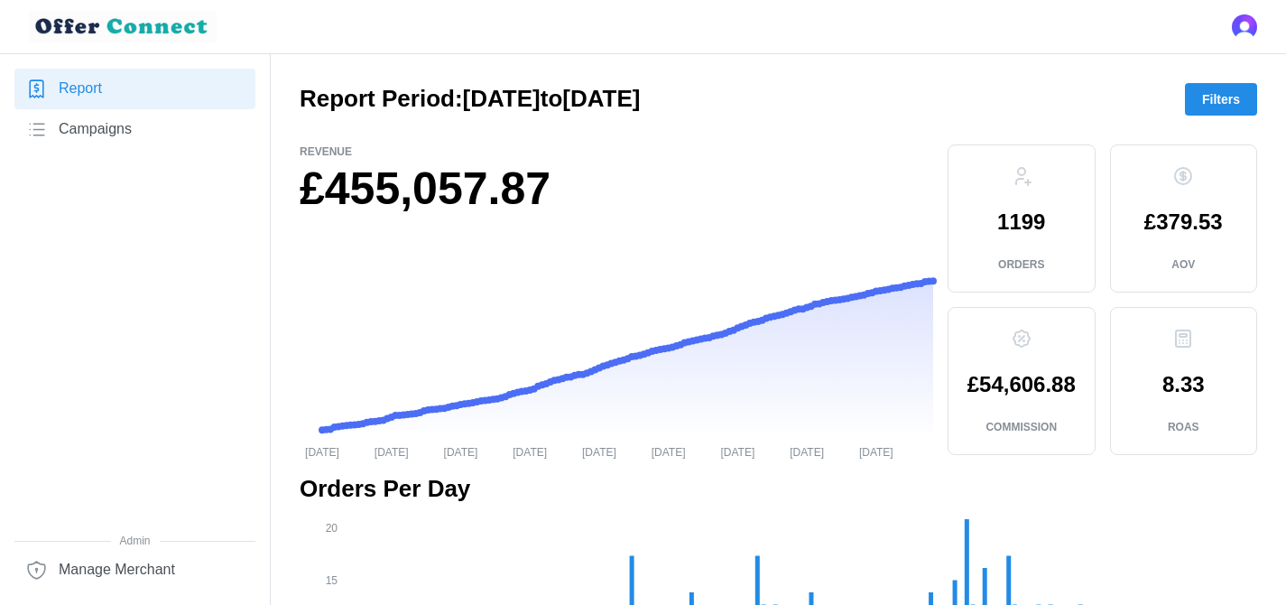
click at [1218, 98] on span "Filters" at bounding box center [1221, 99] width 38 height 31
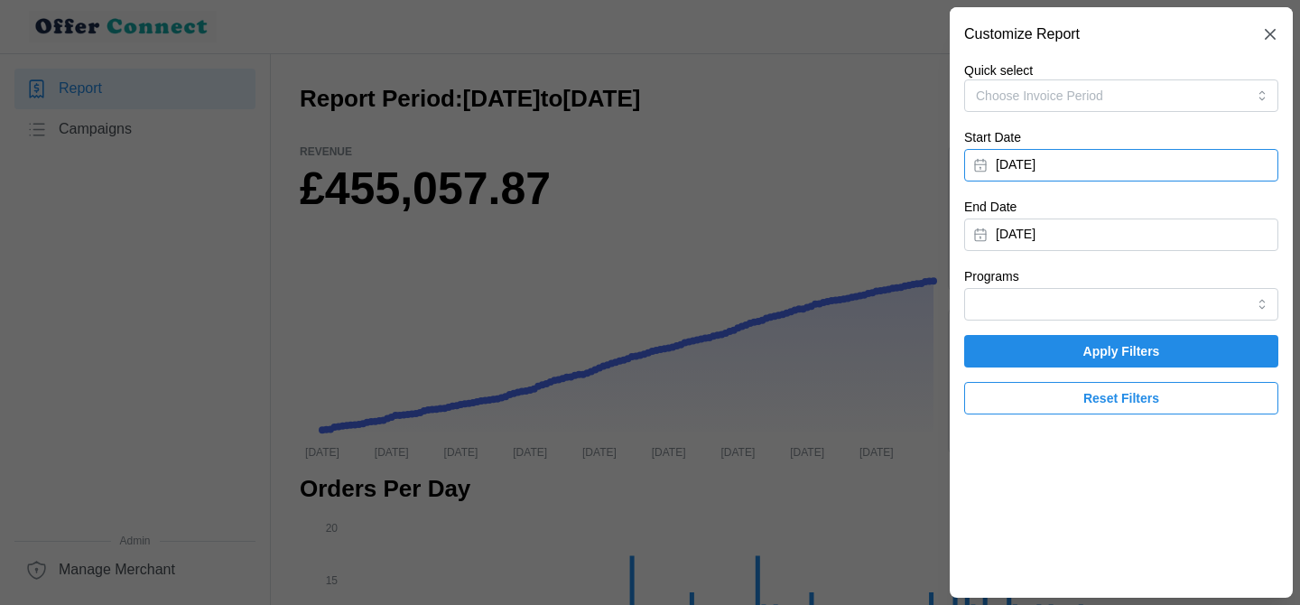
click at [1014, 166] on button "[DATE]" at bounding box center [1121, 165] width 314 height 32
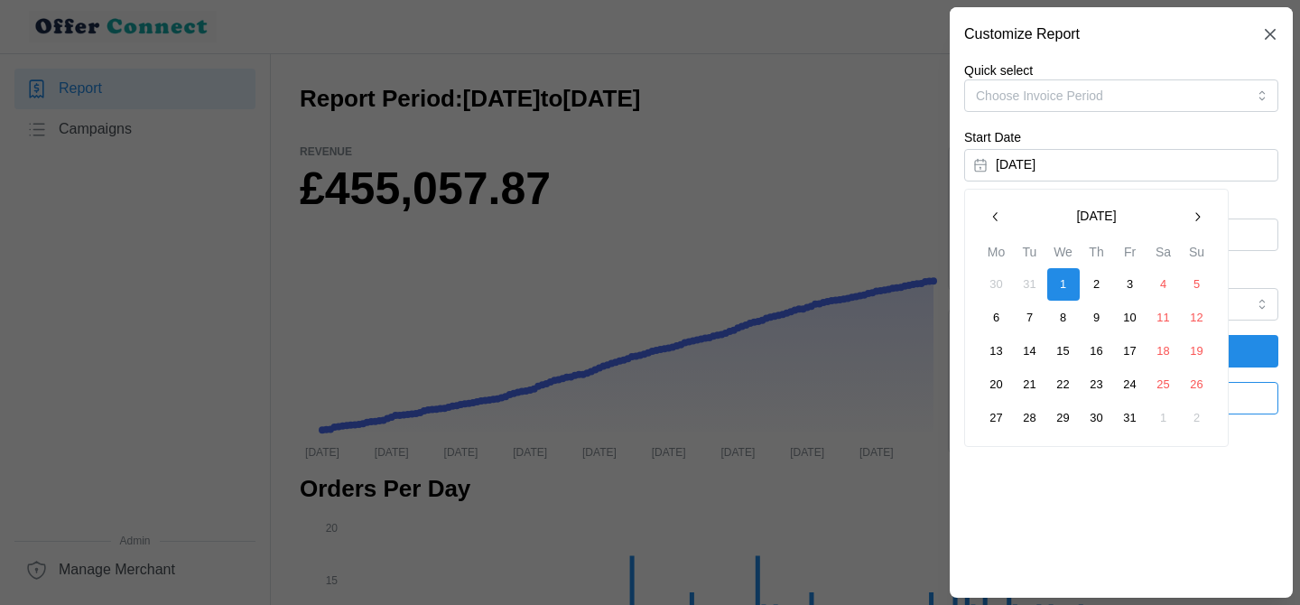
click at [987, 232] on button "button" at bounding box center [995, 216] width 32 height 32
click at [1203, 218] on icon "button" at bounding box center [1197, 216] width 14 height 14
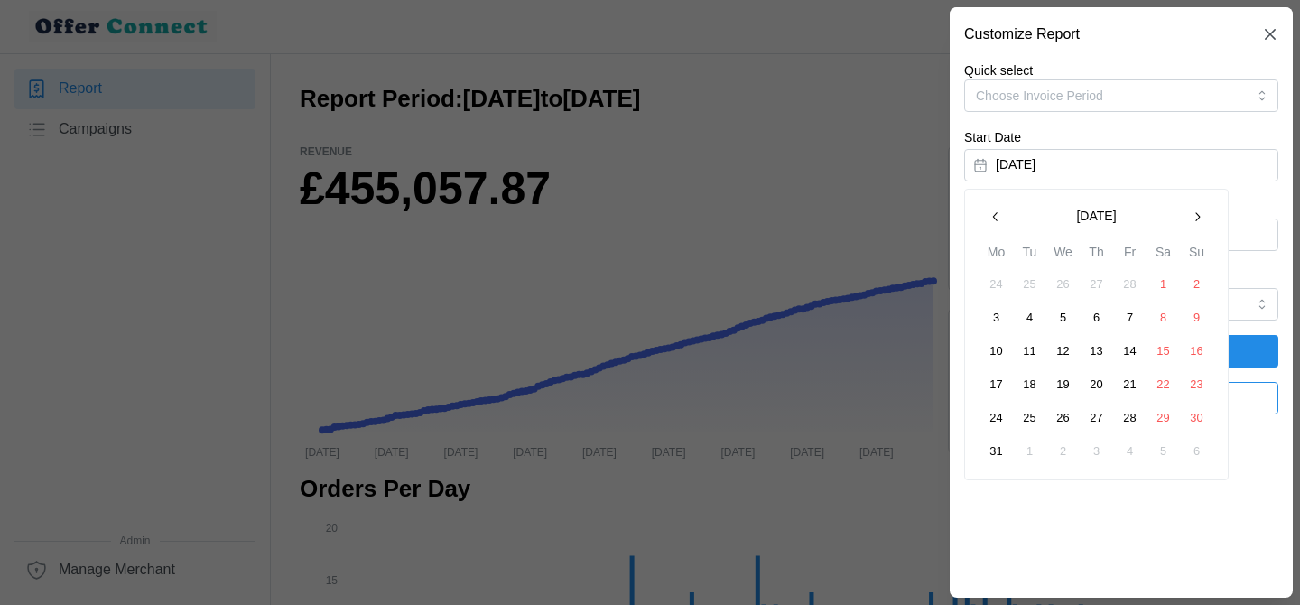
click at [1203, 218] on icon "button" at bounding box center [1197, 216] width 14 height 14
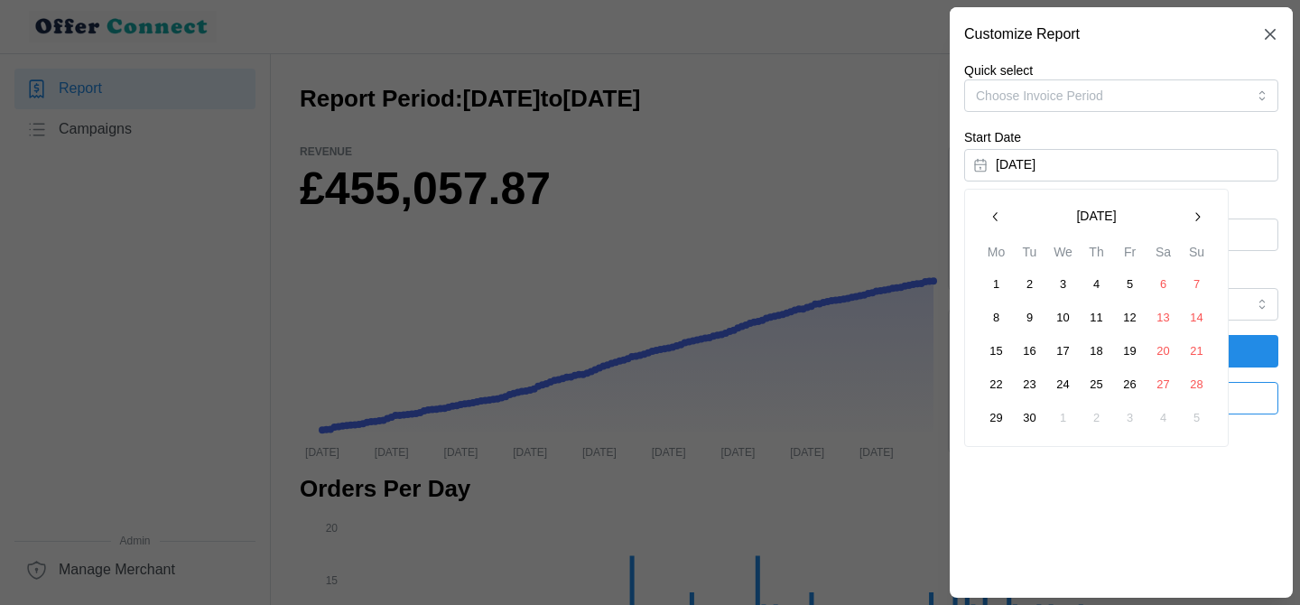
click at [1004, 212] on button "button" at bounding box center [995, 216] width 32 height 32
click at [1125, 286] on button "1" at bounding box center [1130, 284] width 32 height 32
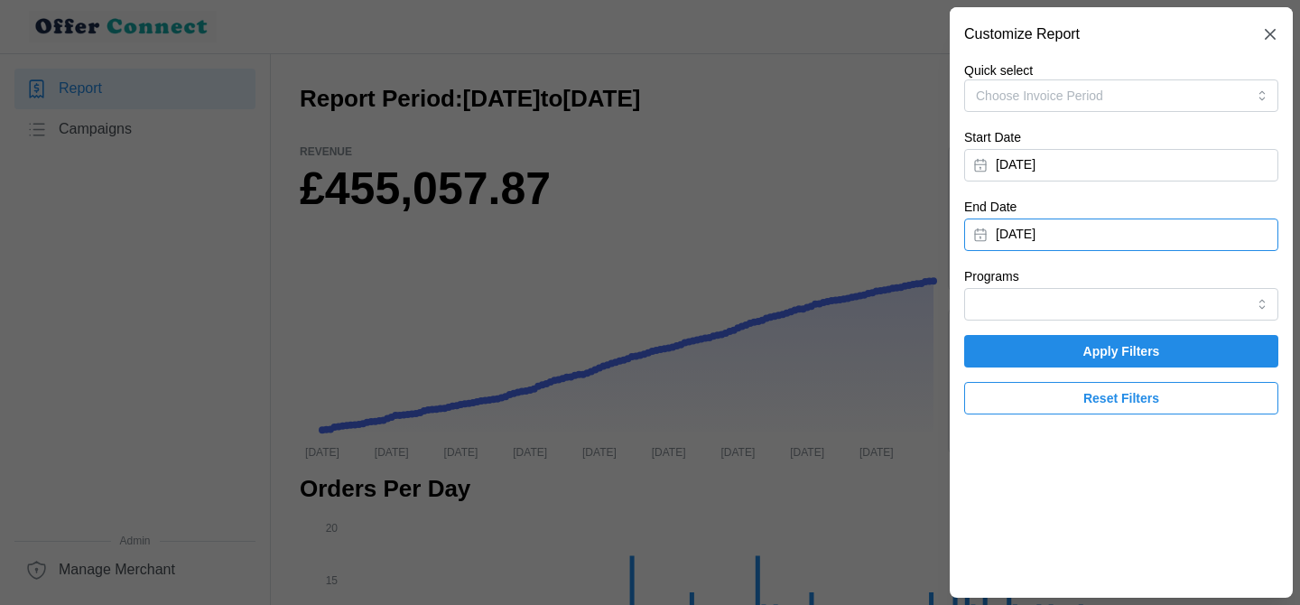
click at [1038, 246] on button "[DATE]" at bounding box center [1121, 234] width 314 height 32
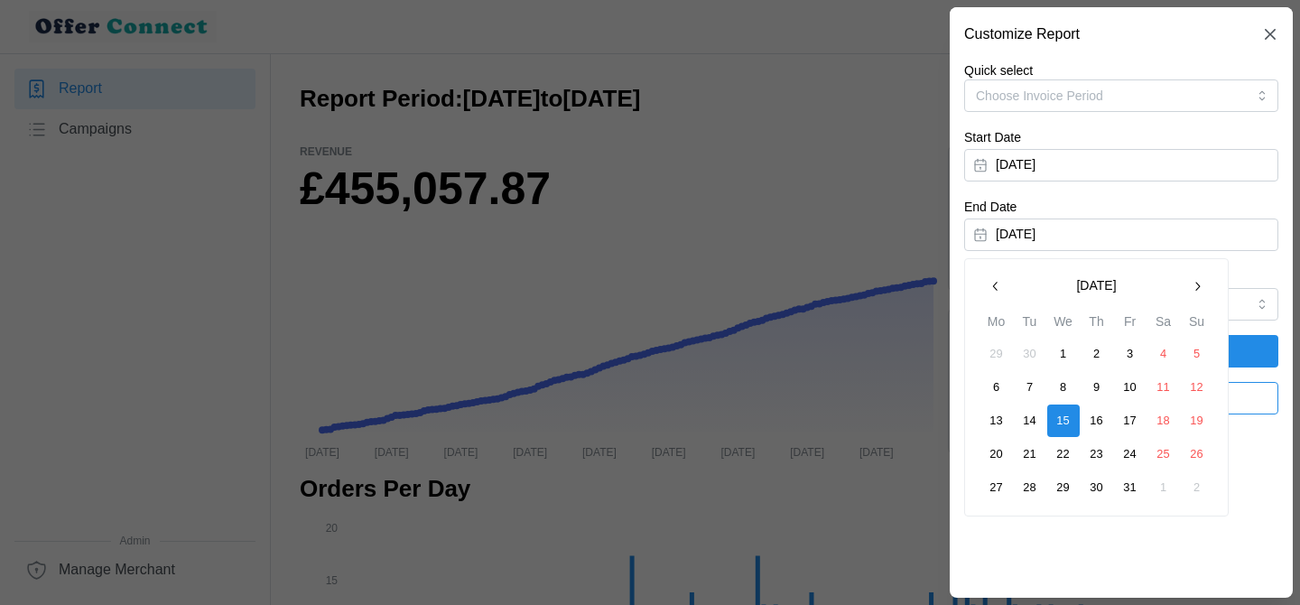
click at [995, 292] on icon "button" at bounding box center [995, 286] width 14 height 14
click at [1196, 493] on button "31" at bounding box center [1197, 487] width 32 height 32
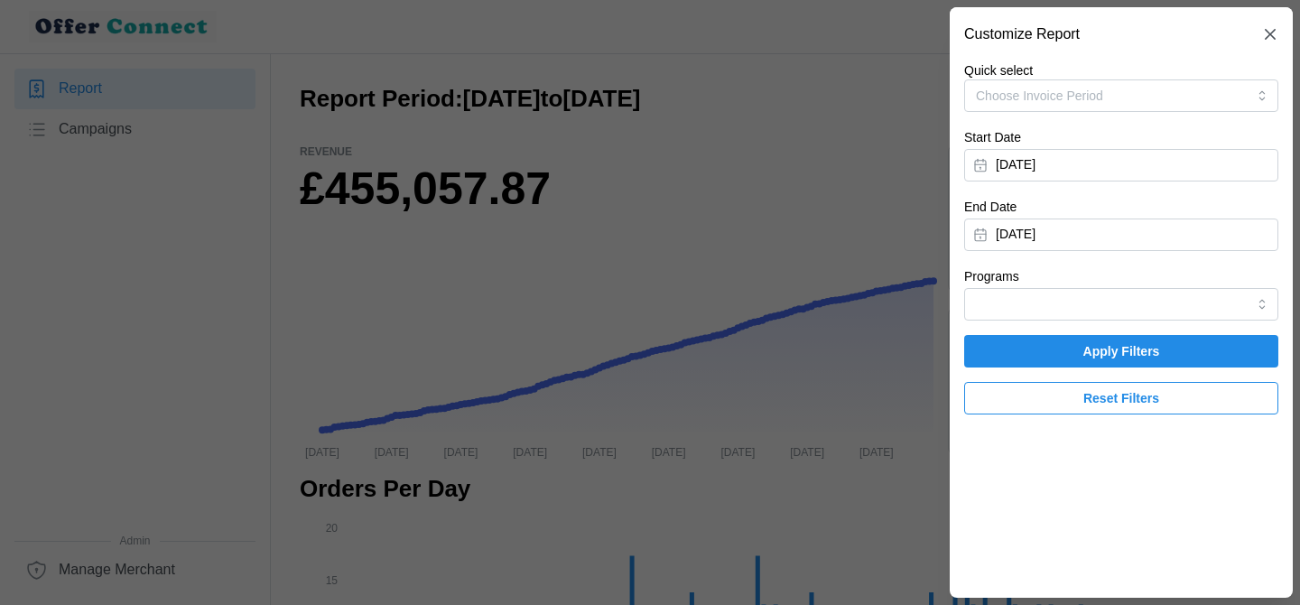
click at [1193, 354] on span "Apply Filters" at bounding box center [1121, 351] width 280 height 31
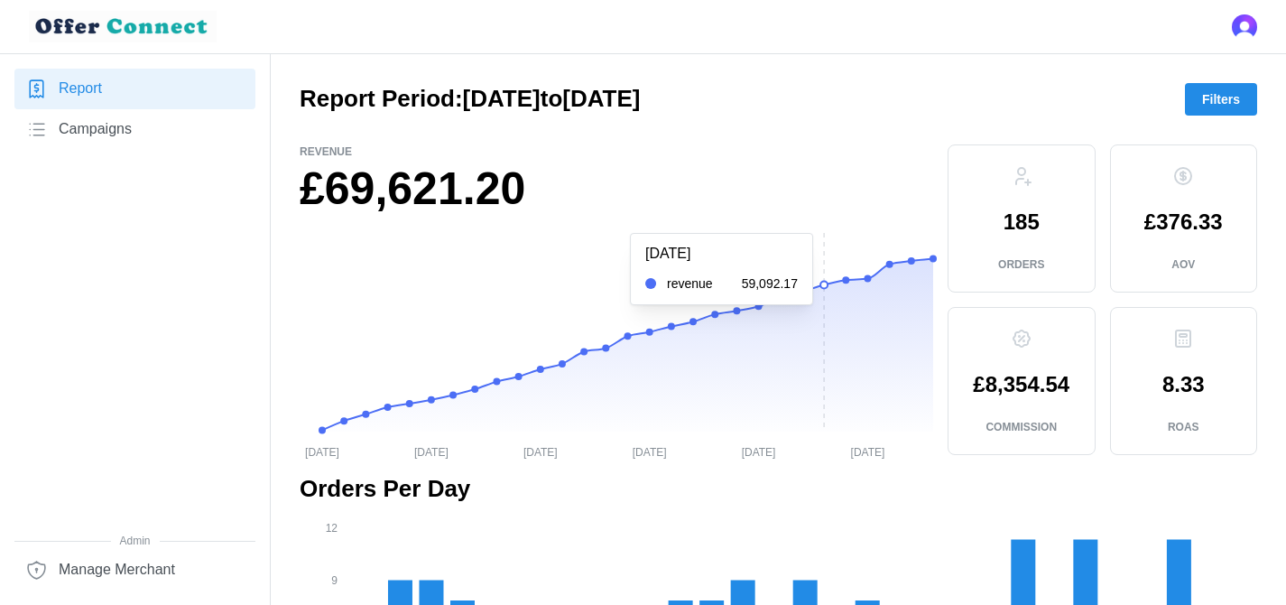
scroll to position [26, 0]
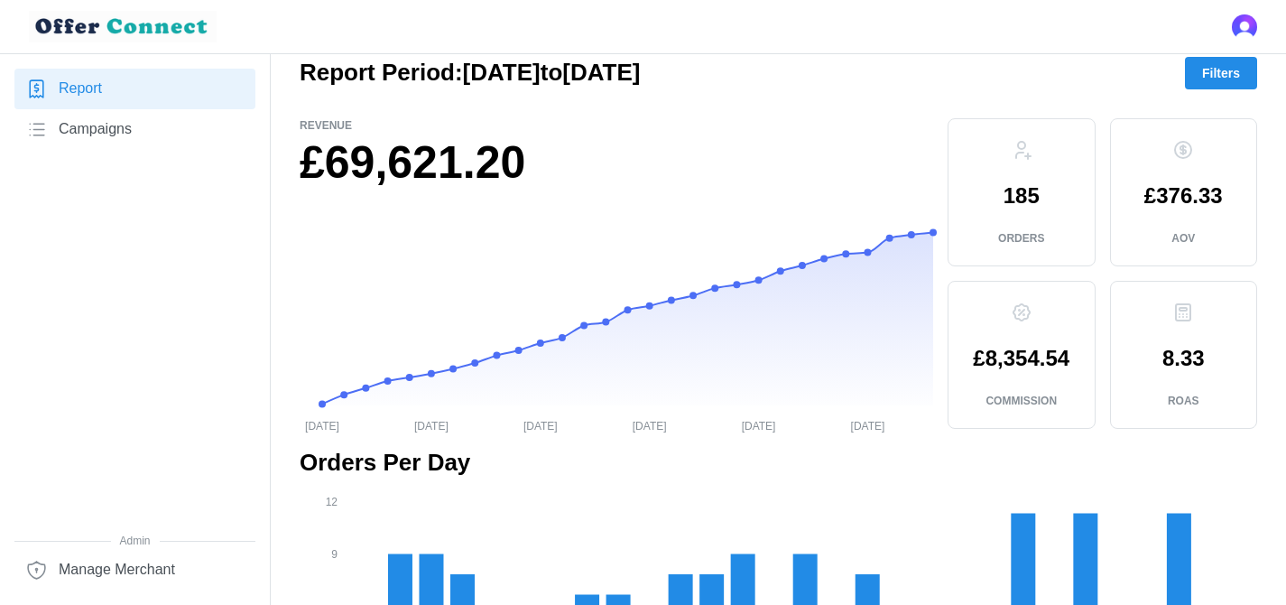
click at [1217, 77] on span "Filters" at bounding box center [1221, 73] width 38 height 31
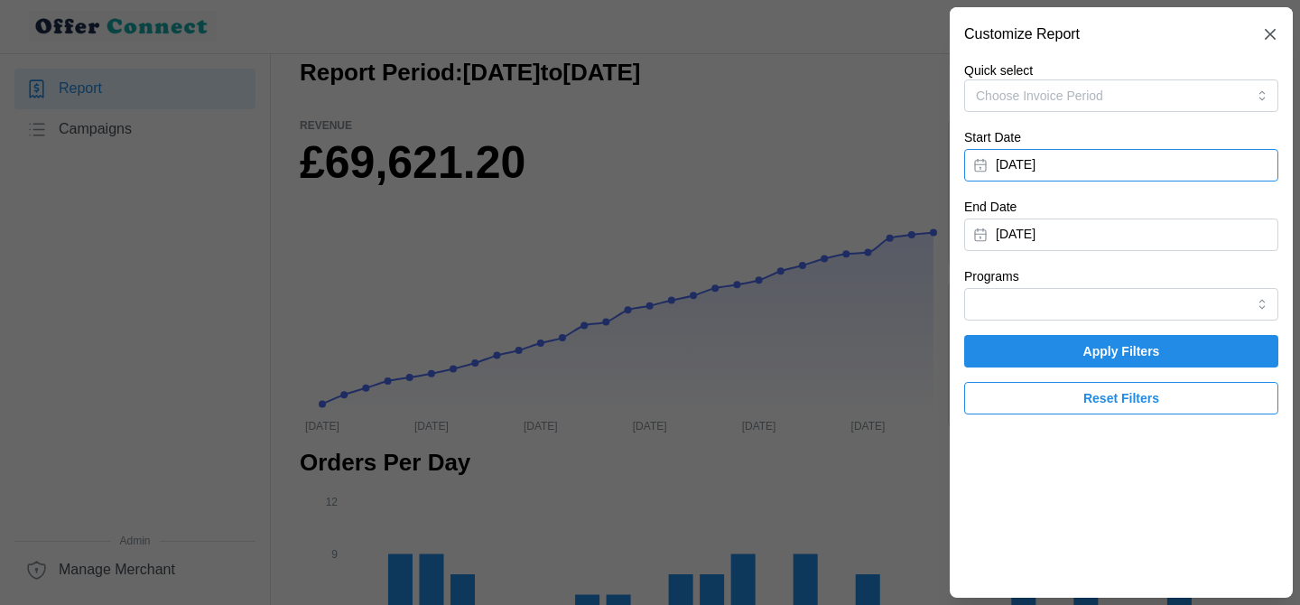
click at [1061, 167] on button "[DATE]" at bounding box center [1121, 165] width 314 height 32
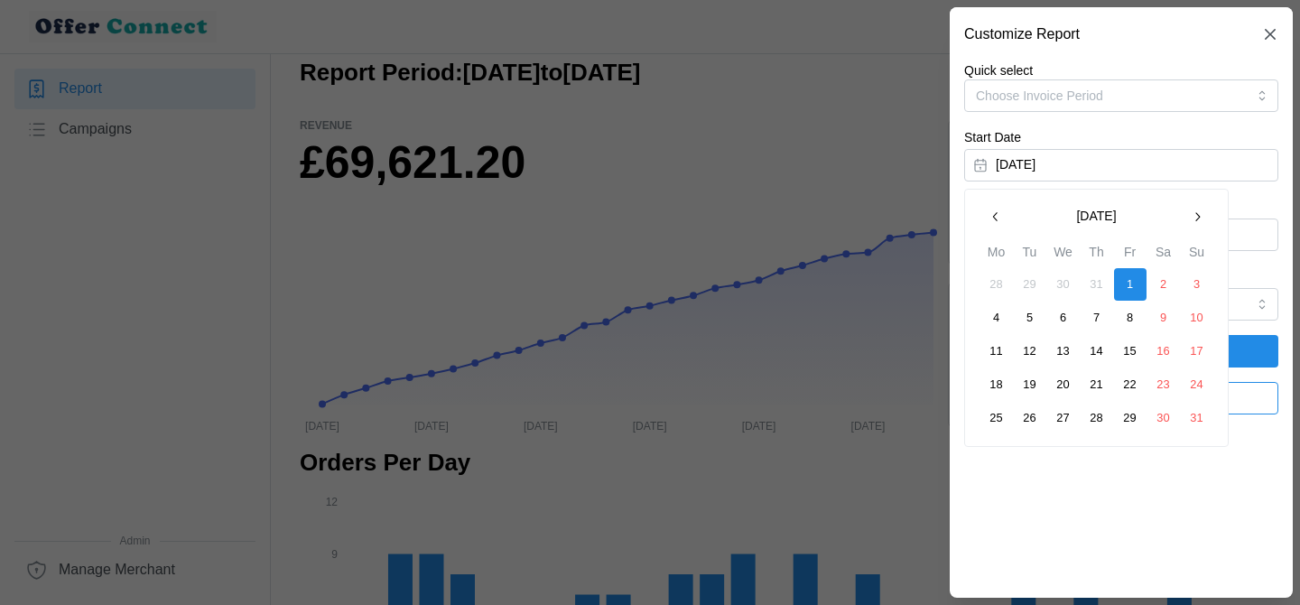
click at [996, 223] on icon "button" at bounding box center [995, 216] width 14 height 14
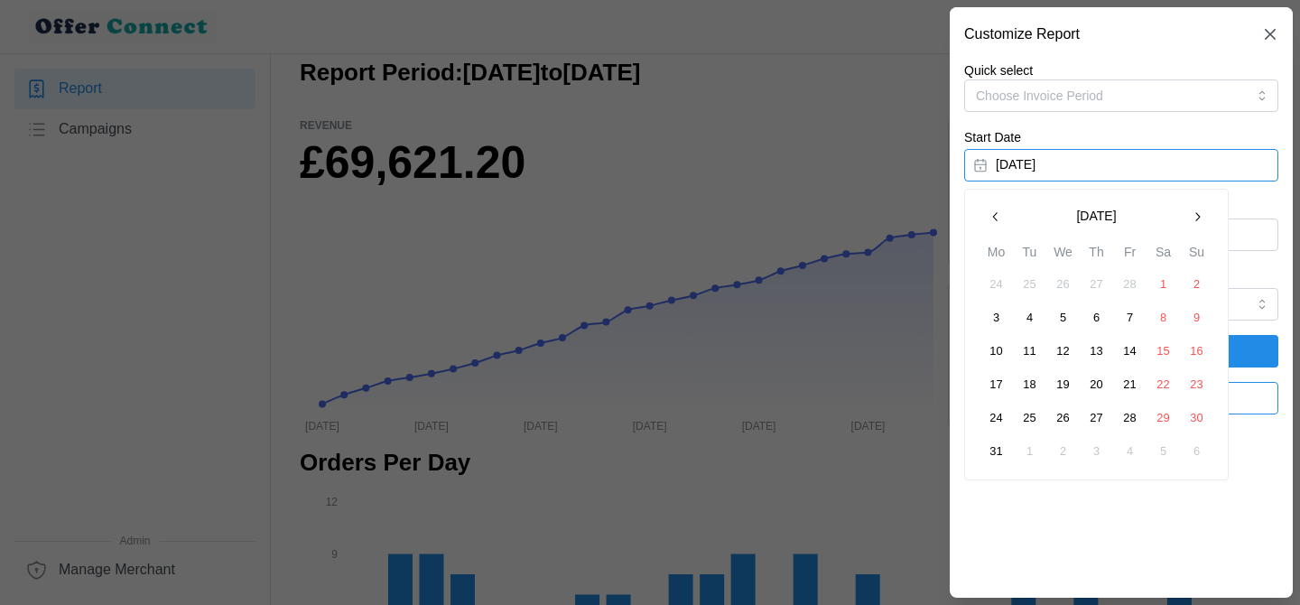
click at [1147, 99] on button "Choose Invoice Period" at bounding box center [1121, 95] width 314 height 32
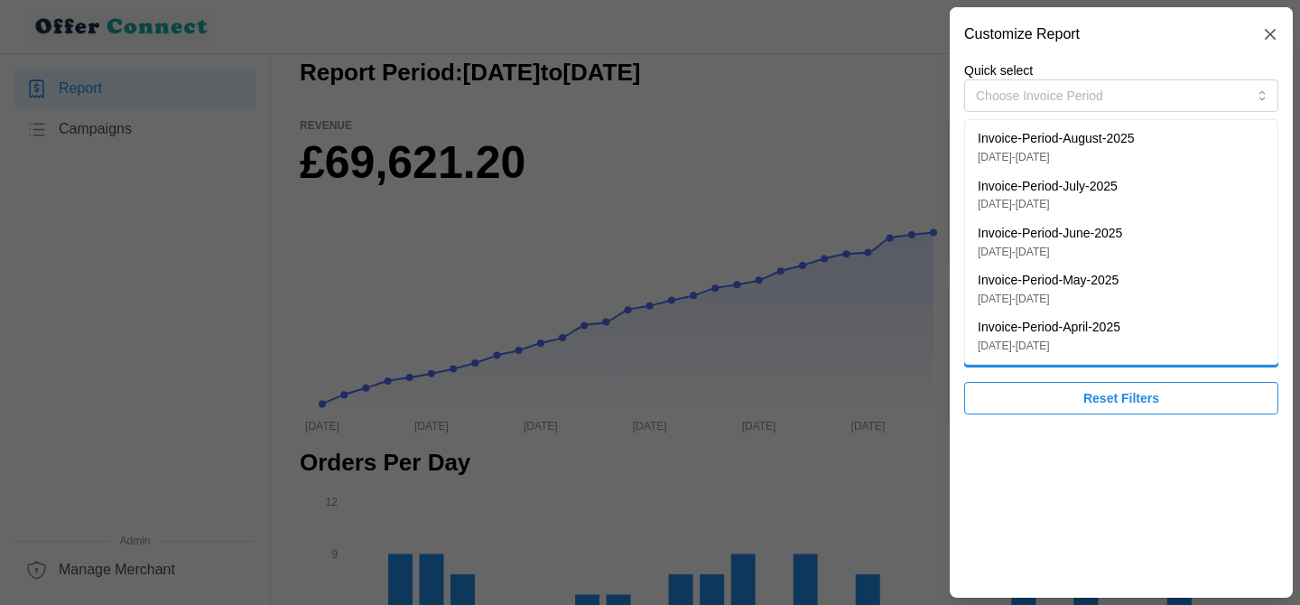
click at [1077, 147] on p "Invoice-Period-August-2025" at bounding box center [1055, 139] width 157 height 20
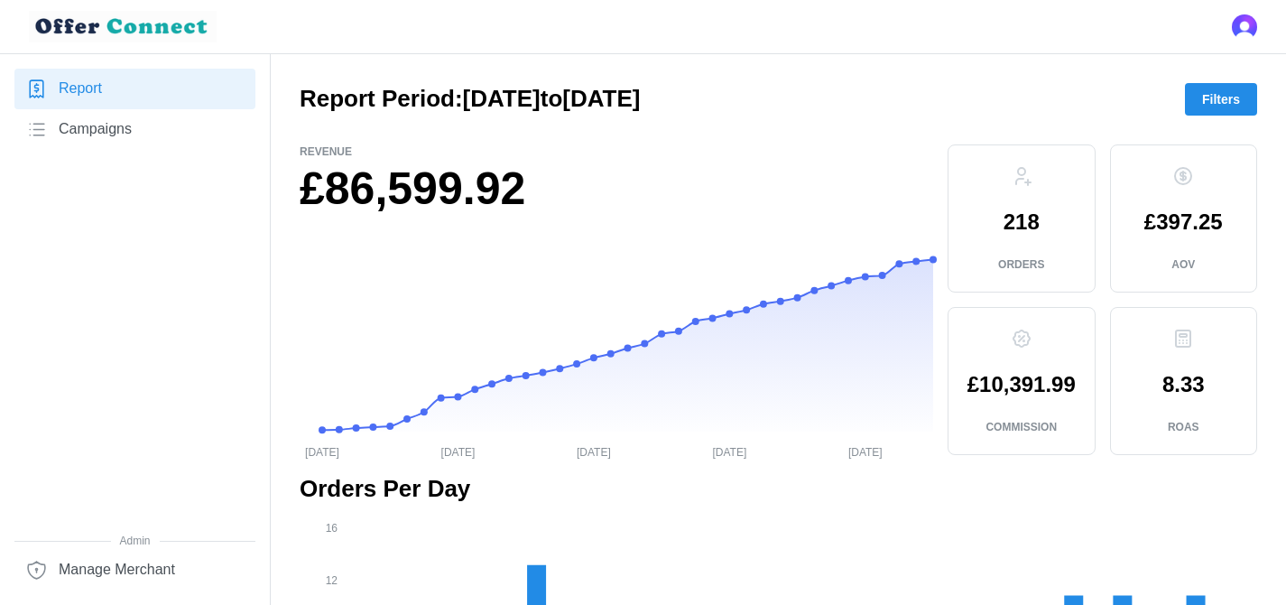
click at [1220, 112] on span "Filters" at bounding box center [1221, 99] width 38 height 31
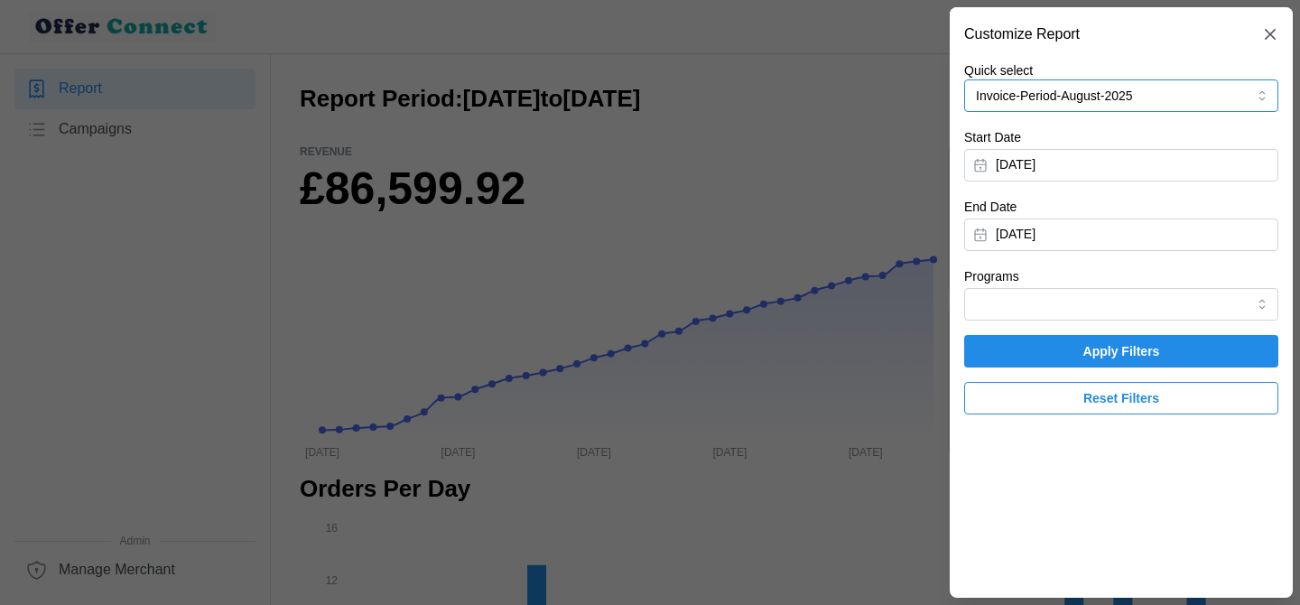
click at [1074, 100] on button "Invoice-Period-August-2025" at bounding box center [1121, 95] width 314 height 32
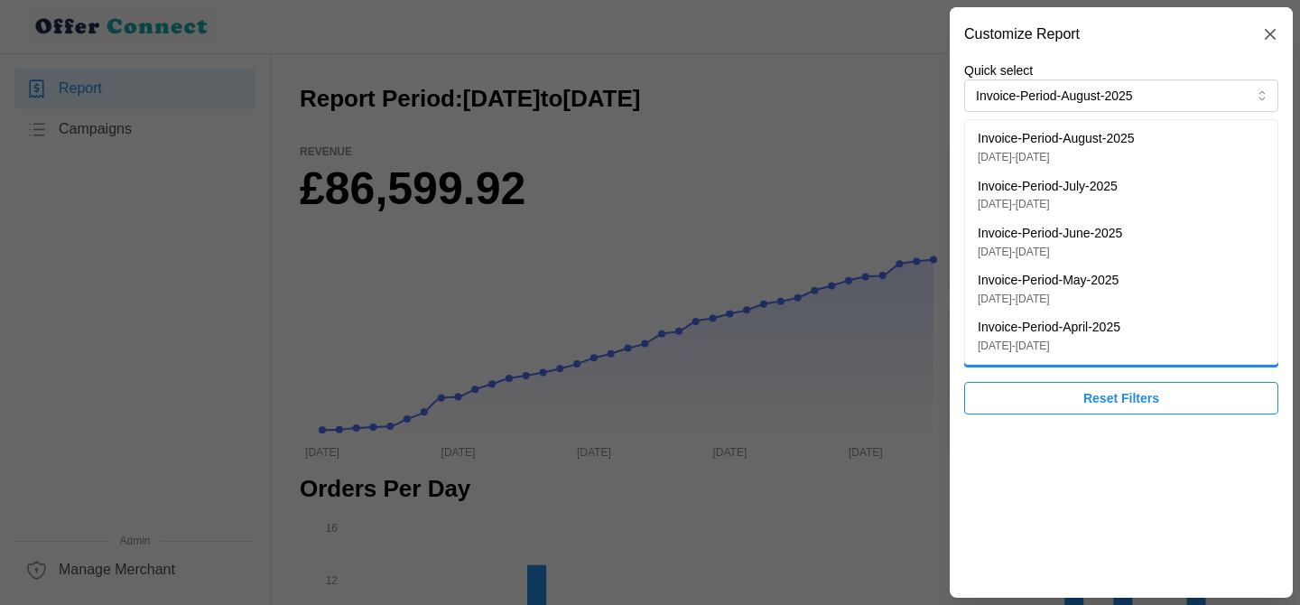
click at [1033, 60] on header "Customize Report" at bounding box center [1121, 34] width 343 height 54
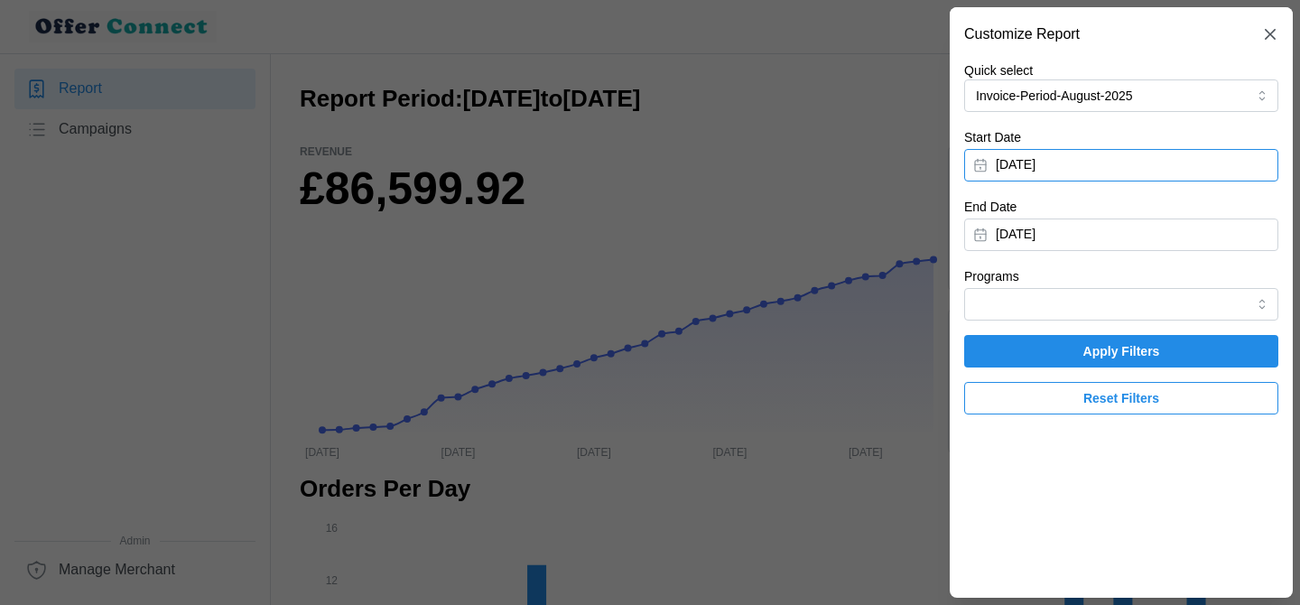
click at [1052, 166] on button "[DATE]" at bounding box center [1121, 165] width 314 height 32
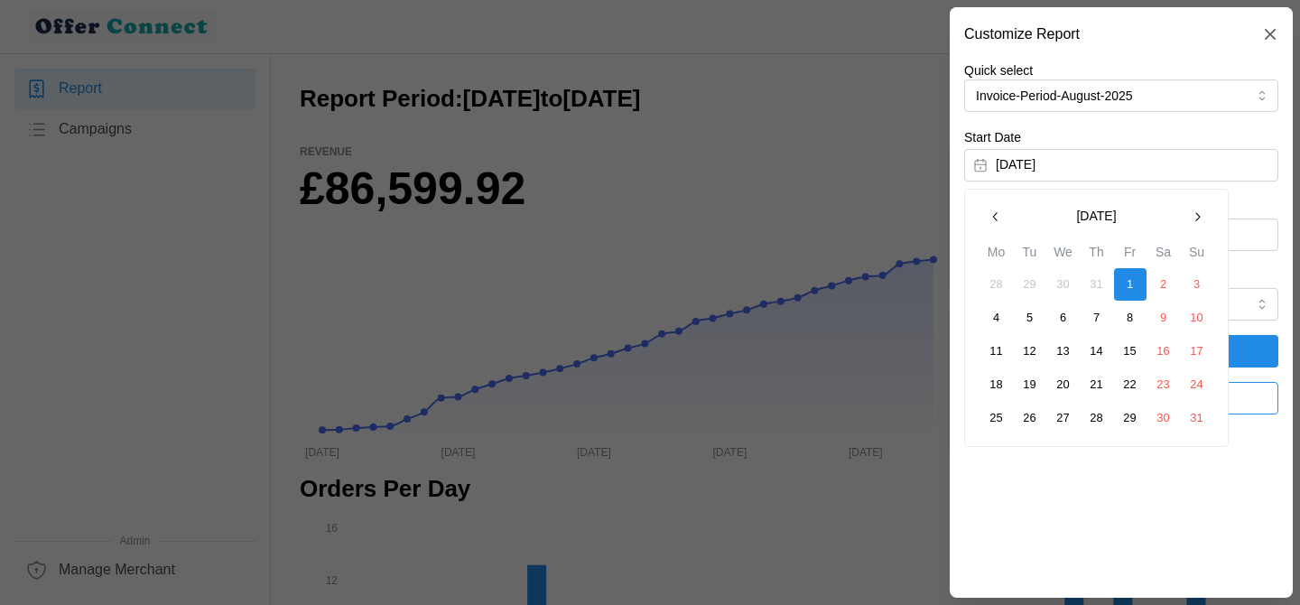
click at [995, 219] on icon "button" at bounding box center [995, 216] width 14 height 14
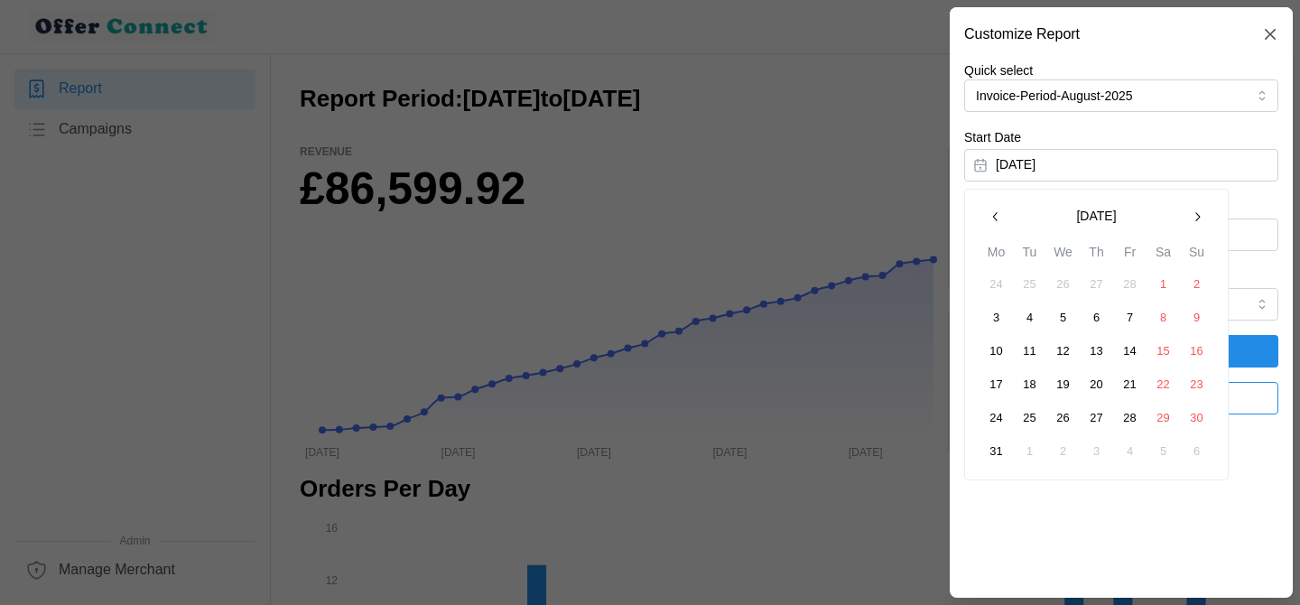
click at [1200, 221] on icon "button" at bounding box center [1197, 216] width 14 height 14
click at [1031, 283] on button "1" at bounding box center [1030, 284] width 32 height 32
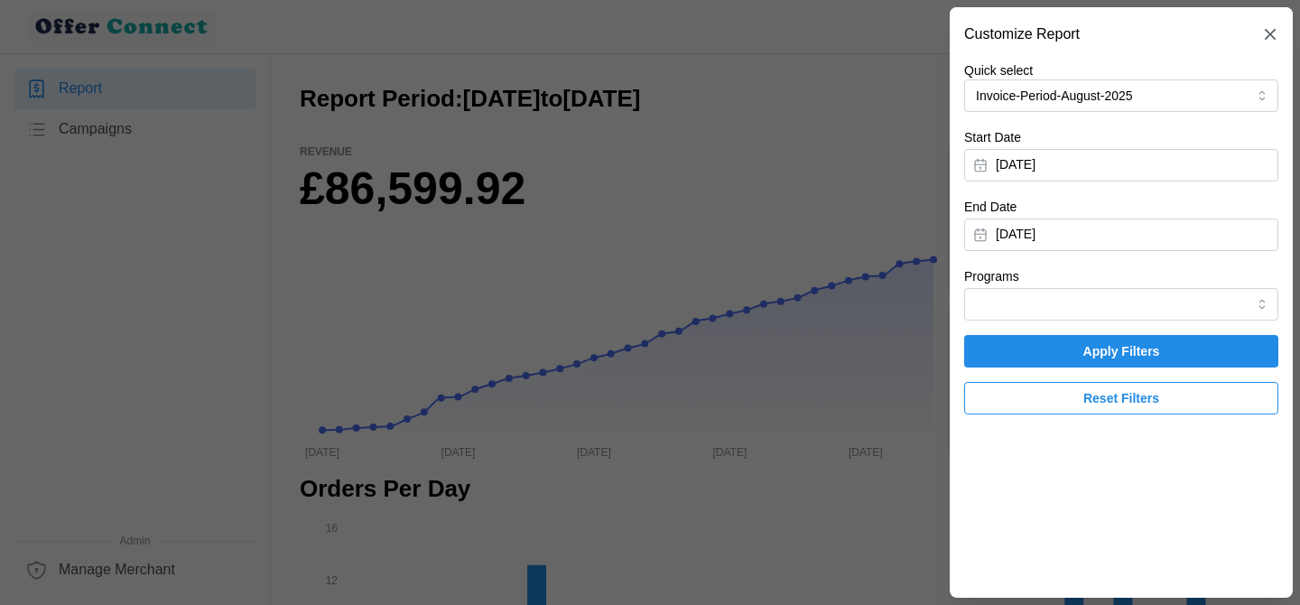
click at [1067, 361] on span "Apply Filters" at bounding box center [1121, 351] width 280 height 31
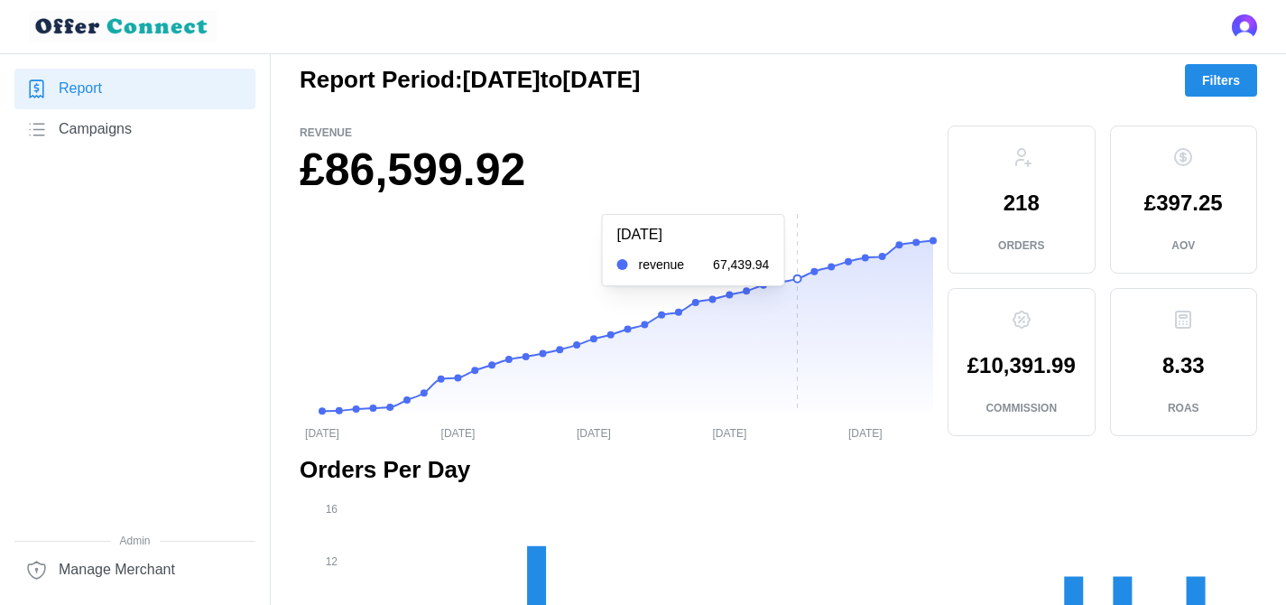
scroll to position [18, 0]
click at [1207, 85] on span "Filters" at bounding box center [1221, 81] width 38 height 31
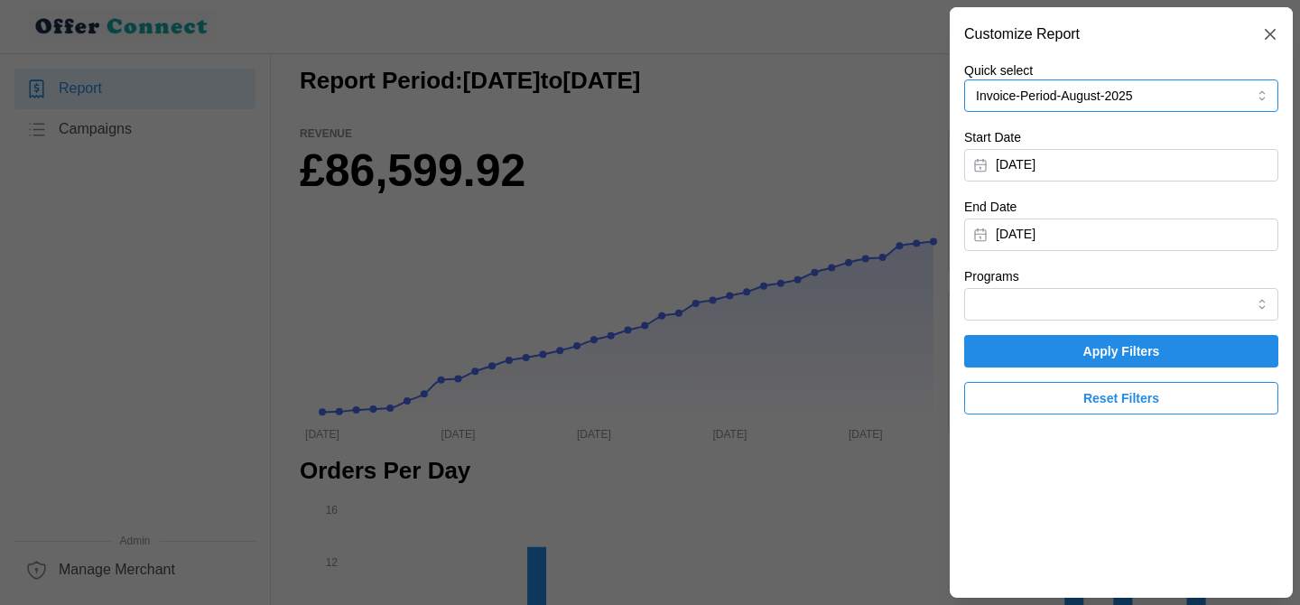
click at [1089, 91] on button "Invoice-Period-August-2025" at bounding box center [1121, 95] width 314 height 32
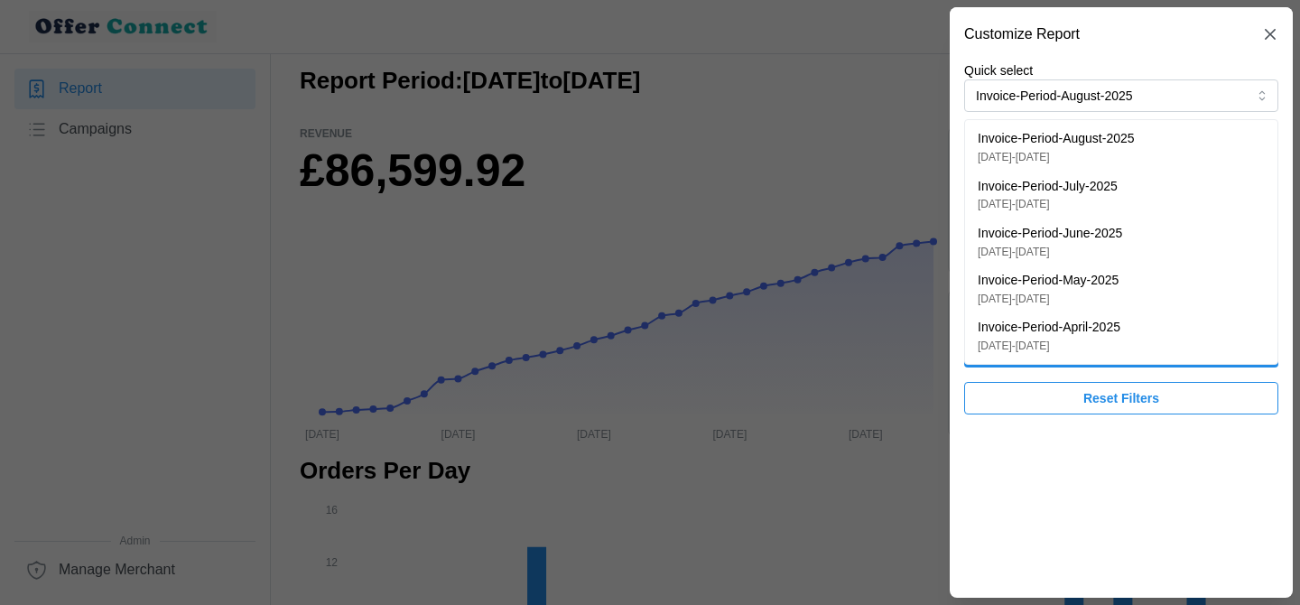
click at [1064, 394] on span "Reset Filters" at bounding box center [1121, 398] width 280 height 31
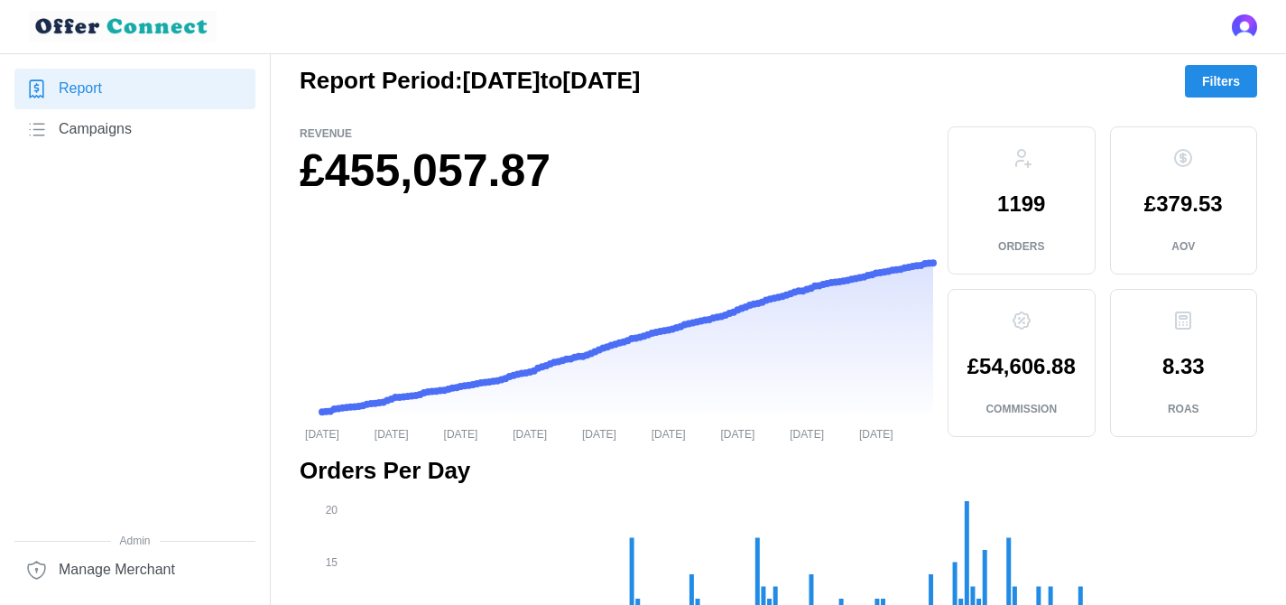
click at [1206, 87] on span "Filters" at bounding box center [1221, 81] width 38 height 31
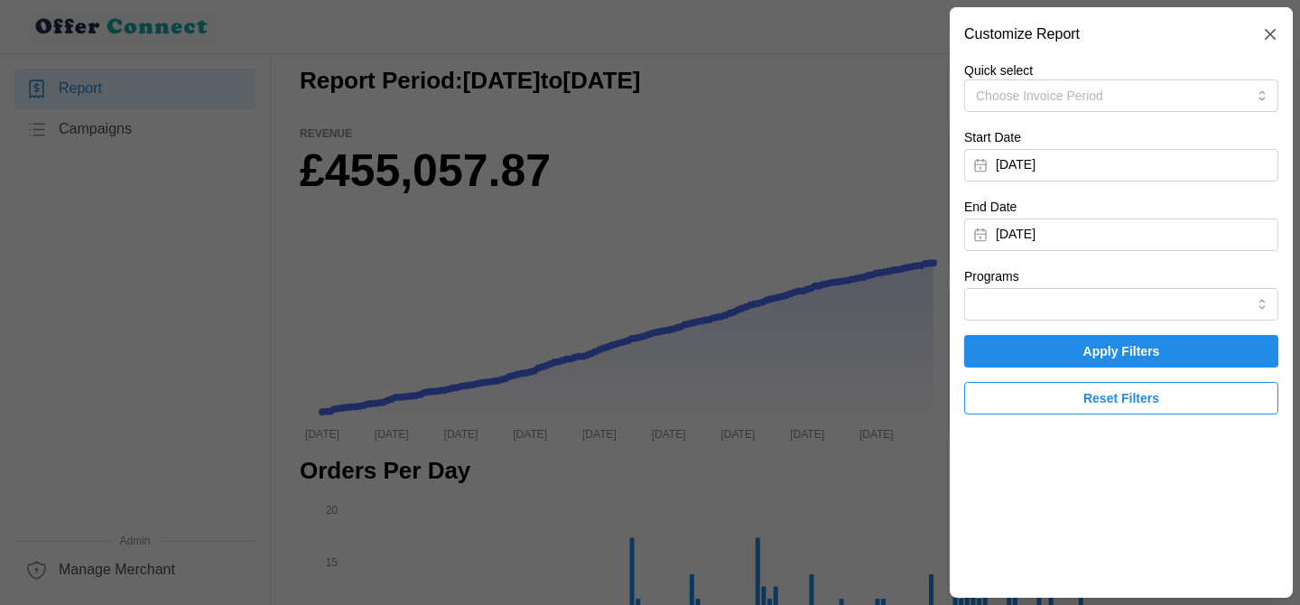
click at [1068, 353] on span "Apply Filters" at bounding box center [1121, 351] width 280 height 31
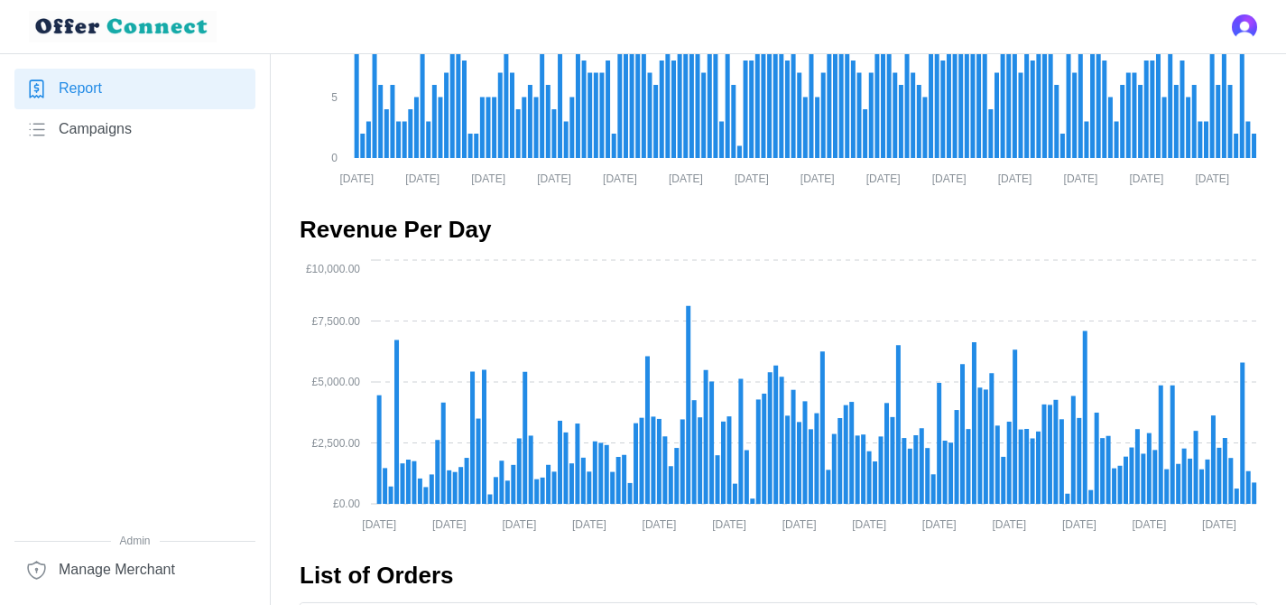
scroll to position [606, 0]
